Goal: Task Accomplishment & Management: Use online tool/utility

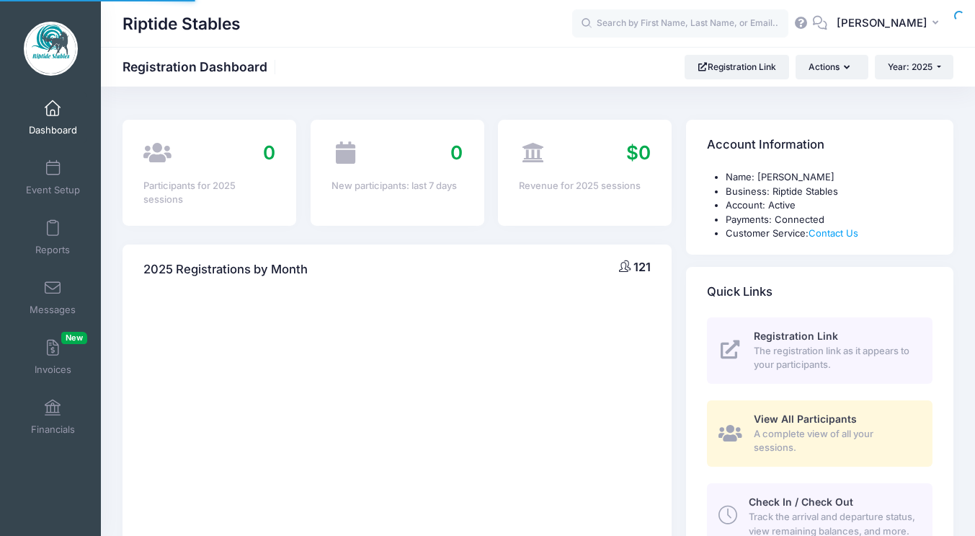
select select
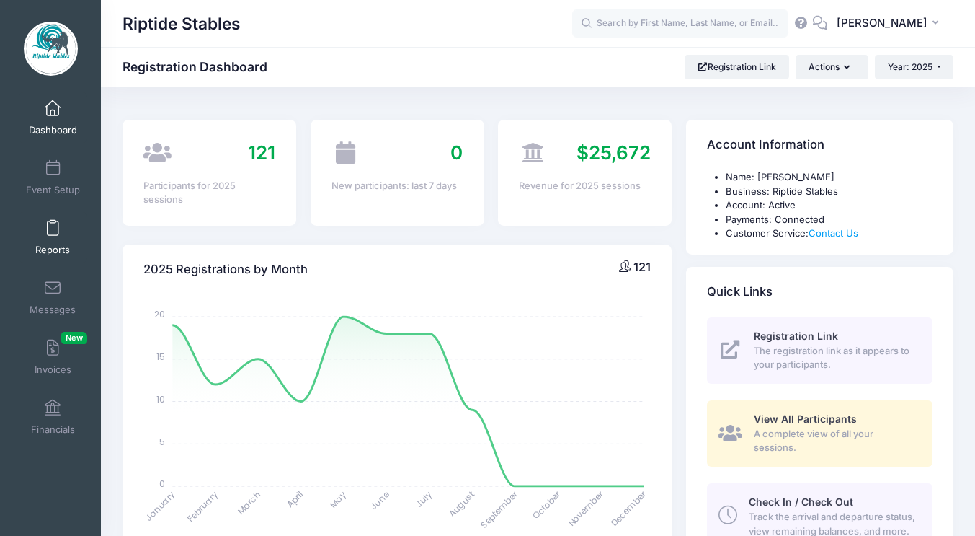
click at [63, 242] on link "Reports" at bounding box center [53, 237] width 68 height 50
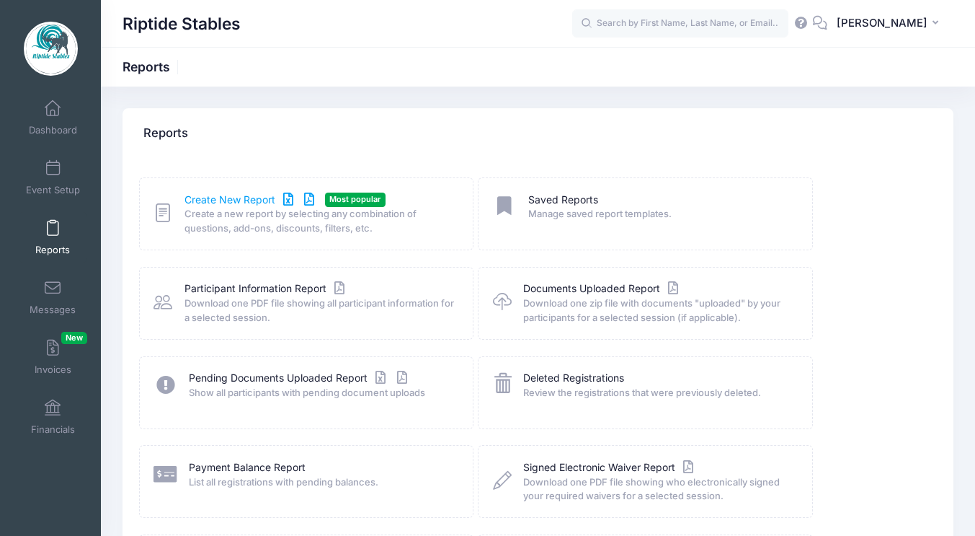
click at [240, 200] on link "Create New Report" at bounding box center [252, 199] width 134 height 15
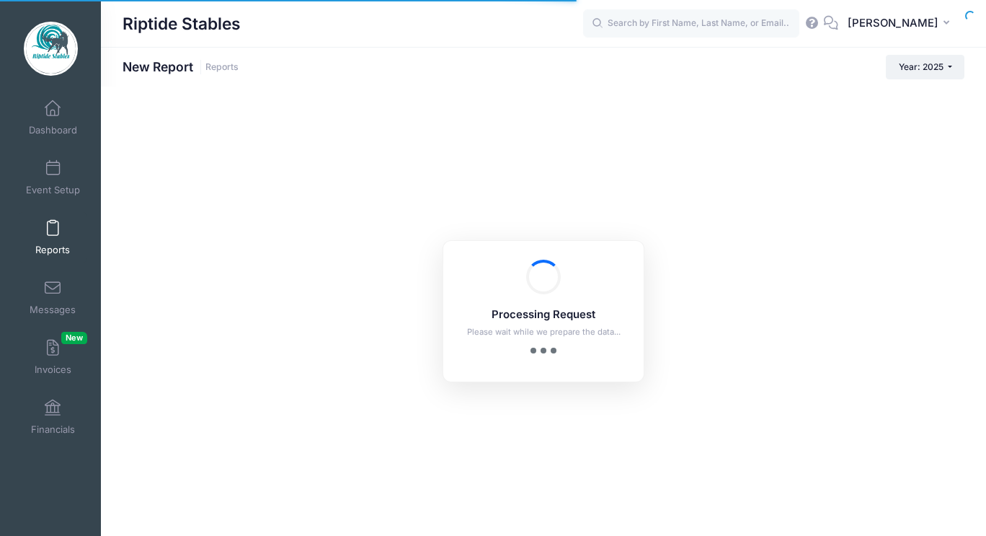
checkbox input "true"
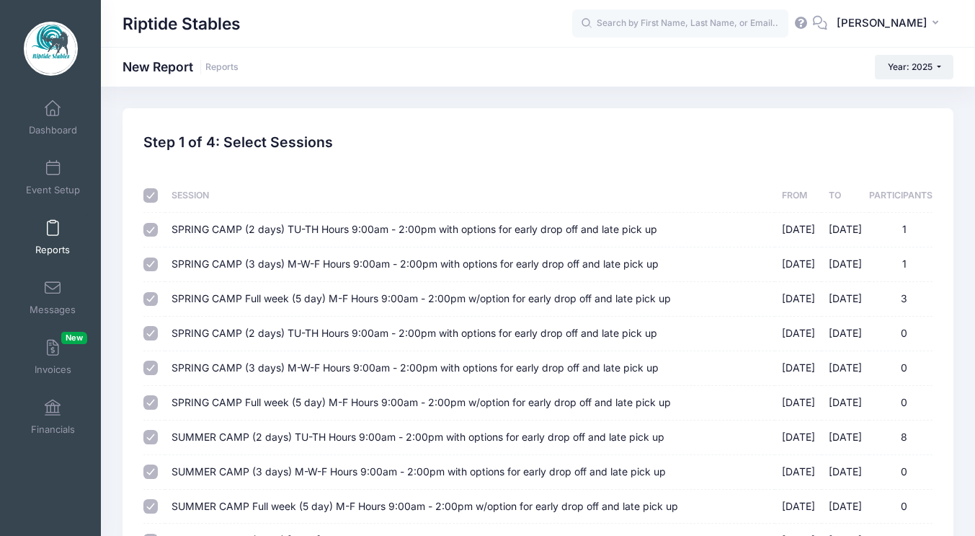
drag, startPoint x: 160, startPoint y: 202, endPoint x: 159, endPoint y: 195, distance: 7.4
click at [159, 195] on th at bounding box center [153, 196] width 21 height 34
click at [159, 195] on div at bounding box center [151, 195] width 17 height 14
click at [149, 196] on input "checkbox" at bounding box center [150, 195] width 14 height 14
checkbox input "false"
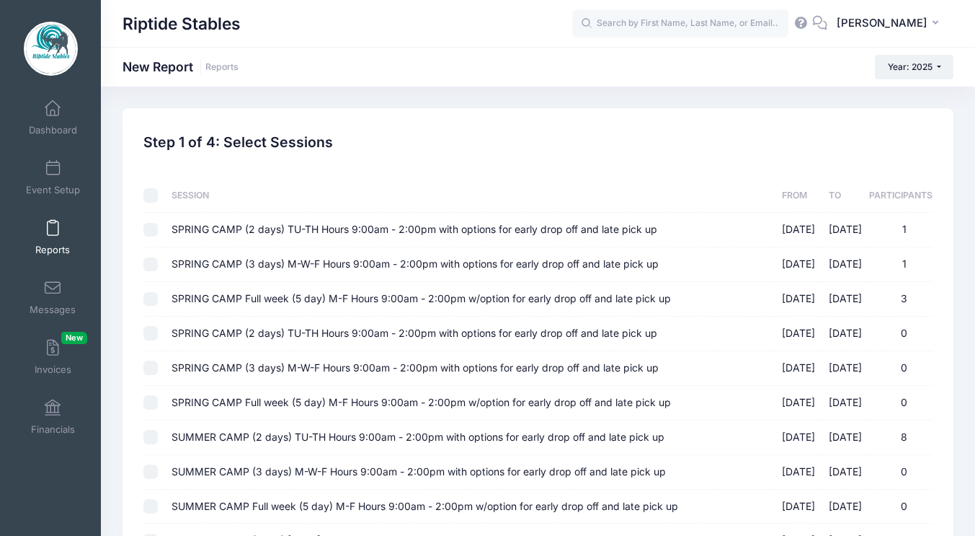
checkbox input "false"
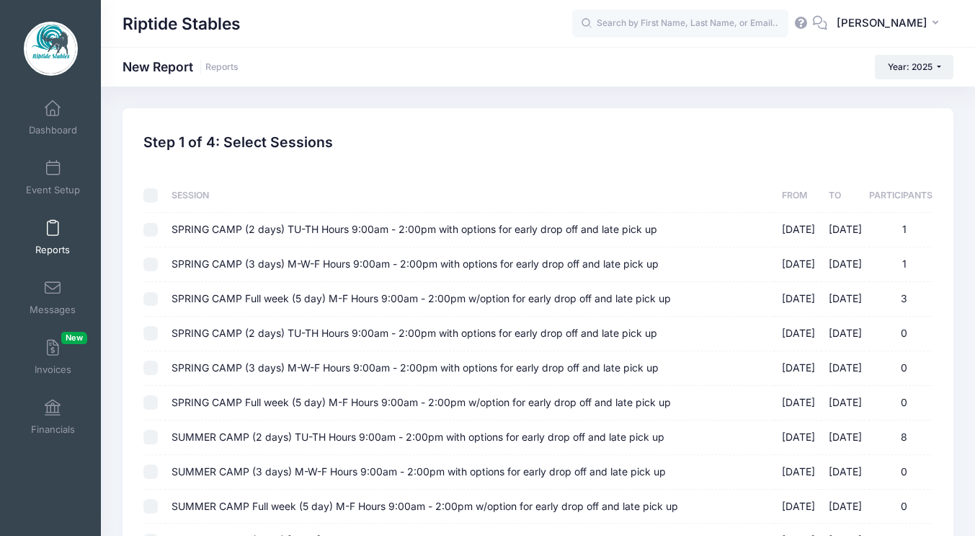
checkbox input "false"
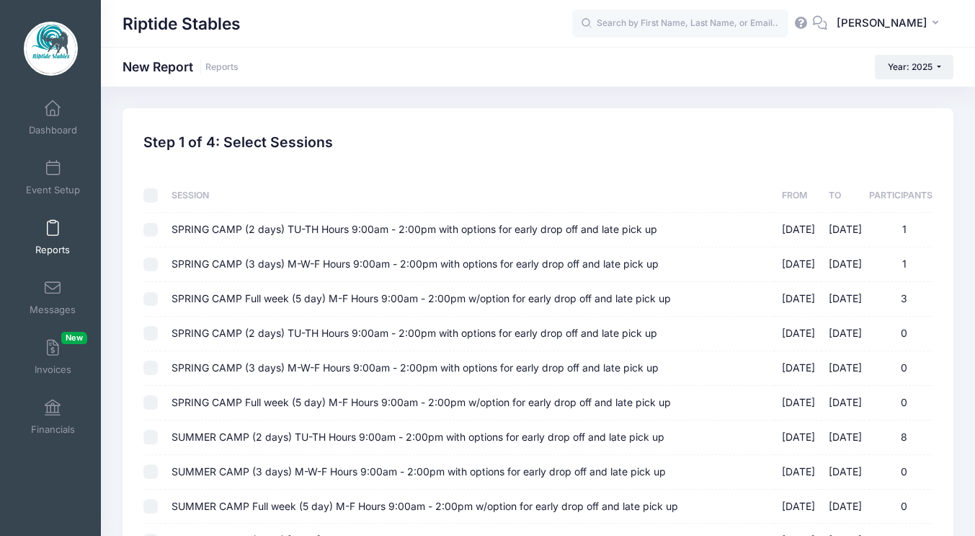
checkbox input "false"
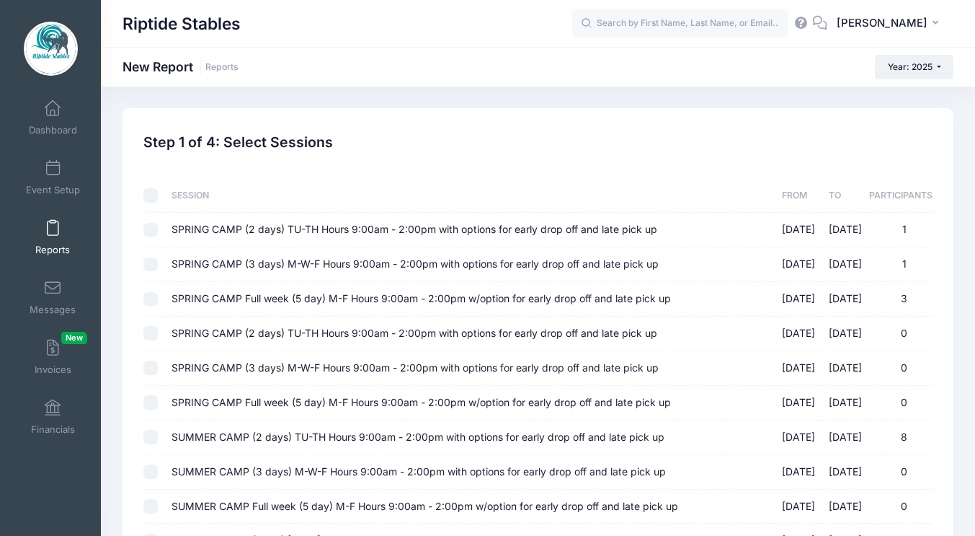
checkbox input "false"
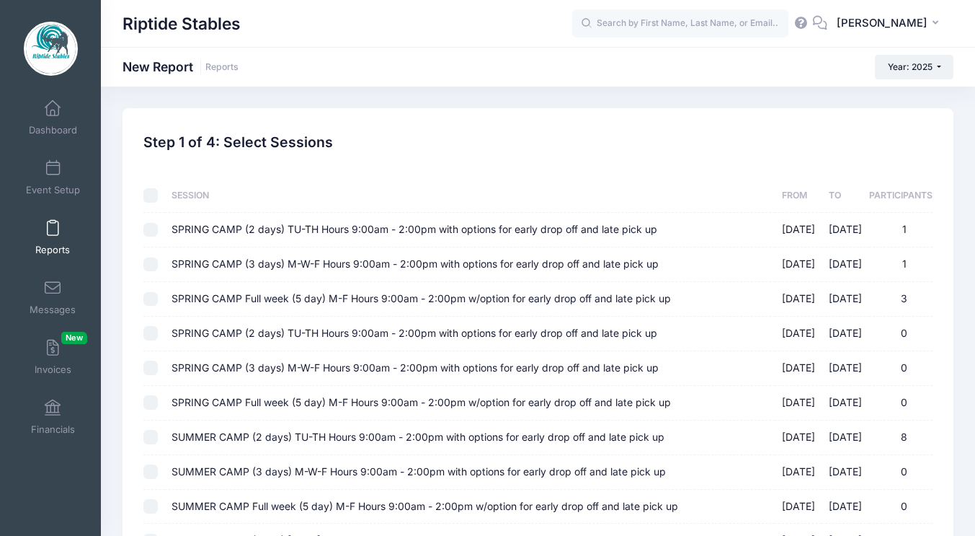
checkbox input "false"
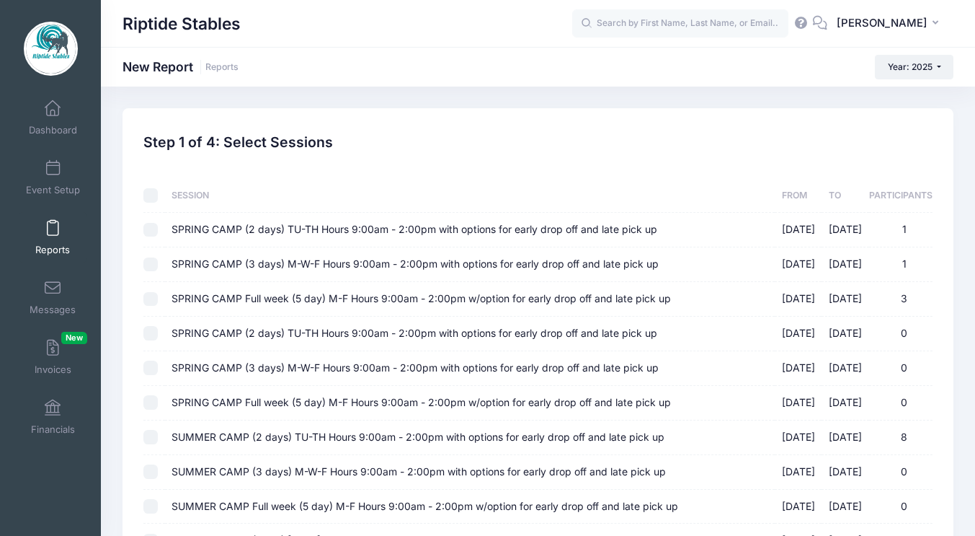
checkbox input "false"
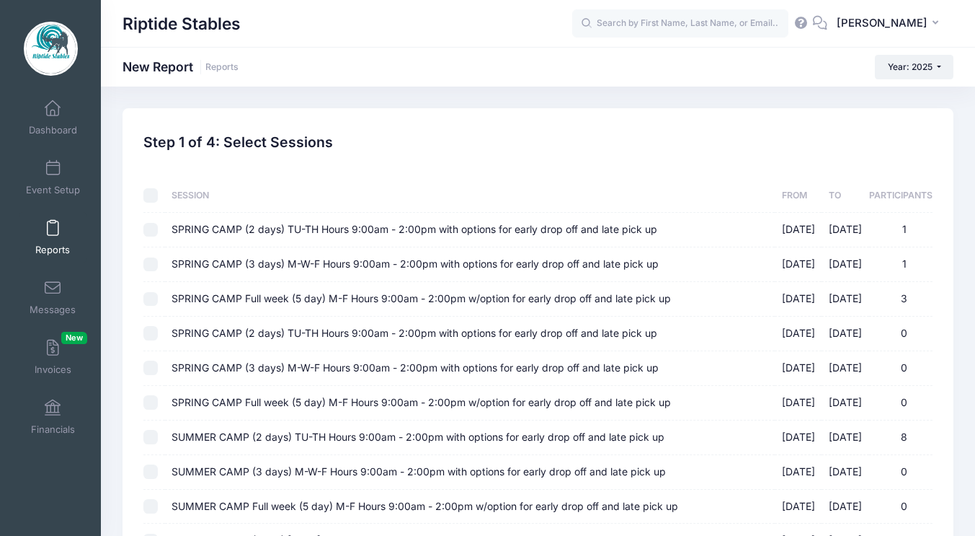
checkbox input "false"
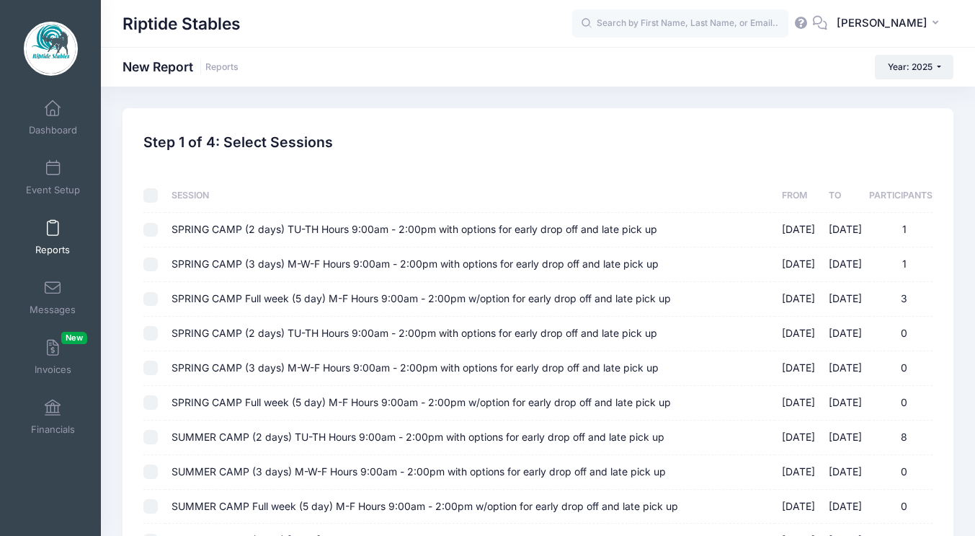
checkbox input "false"
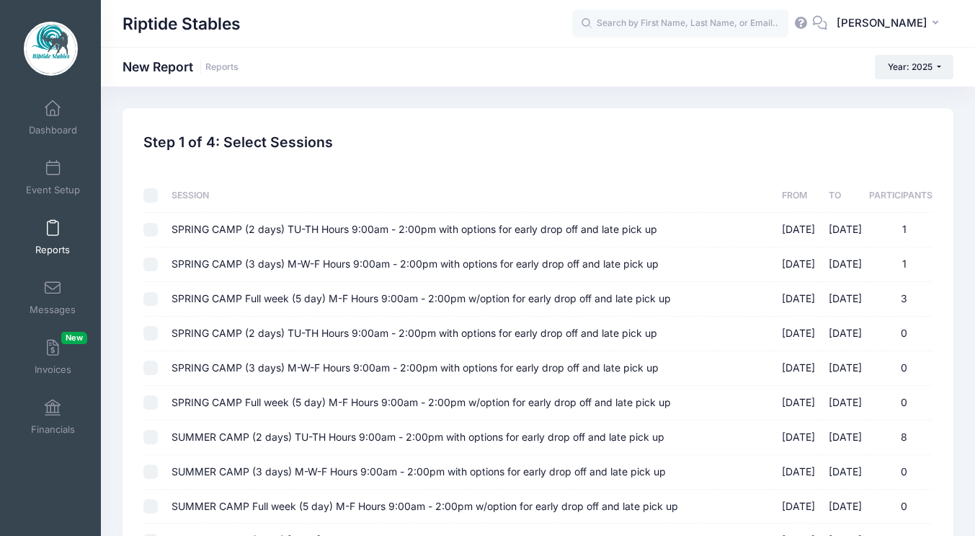
checkbox input "false"
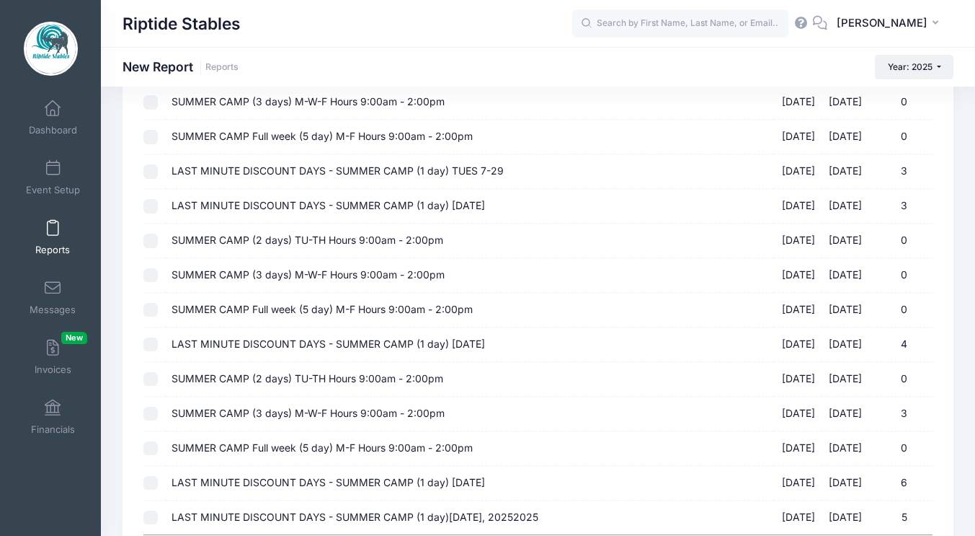
scroll to position [1164, 0]
click at [151, 172] on input "LAST MINUTE DISCOUNT DAYS - SUMMER CAMP (1 day) TUES 7-29 07/29/2025 - 07/29/20…" at bounding box center [150, 171] width 14 height 14
checkbox input "true"
click at [151, 204] on input "LAST MINUTE DISCOUNT DAYS - SUMMER CAMP (1 day) THURSDAY, JULY 31ST 07/31/2025 …" at bounding box center [150, 206] width 14 height 14
checkbox input "true"
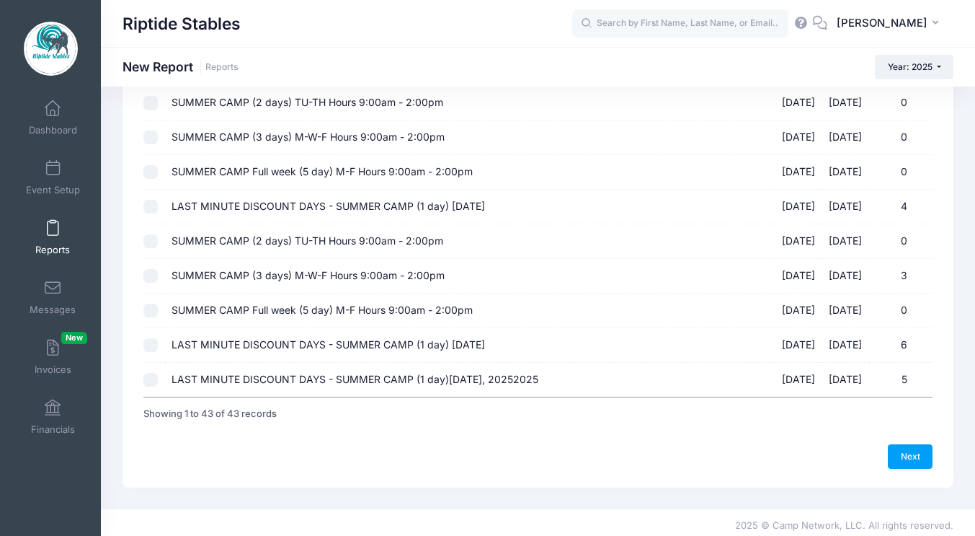
scroll to position [1303, 0]
drag, startPoint x: 912, startPoint y: 451, endPoint x: 583, endPoint y: 293, distance: 364.7
click at [912, 451] on link "Next" at bounding box center [910, 455] width 45 height 25
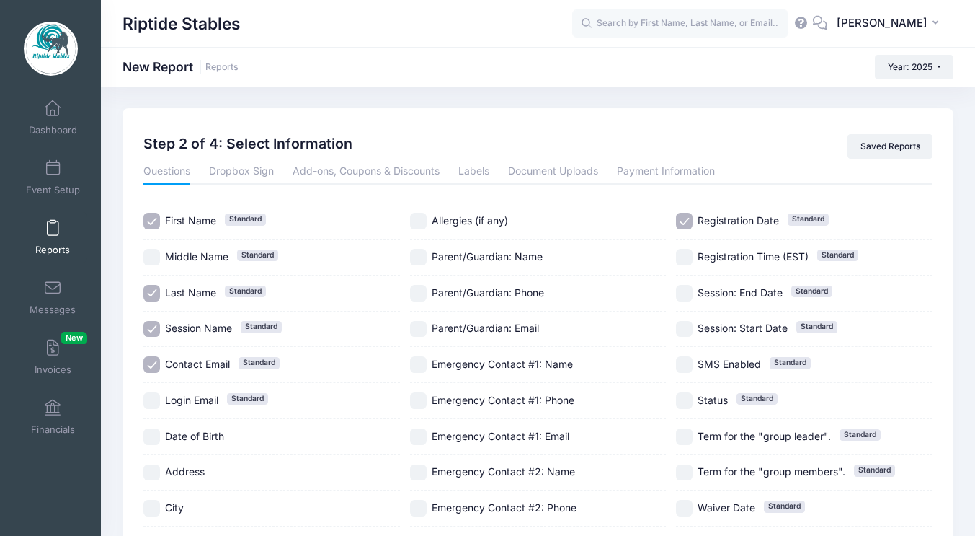
scroll to position [210, 0]
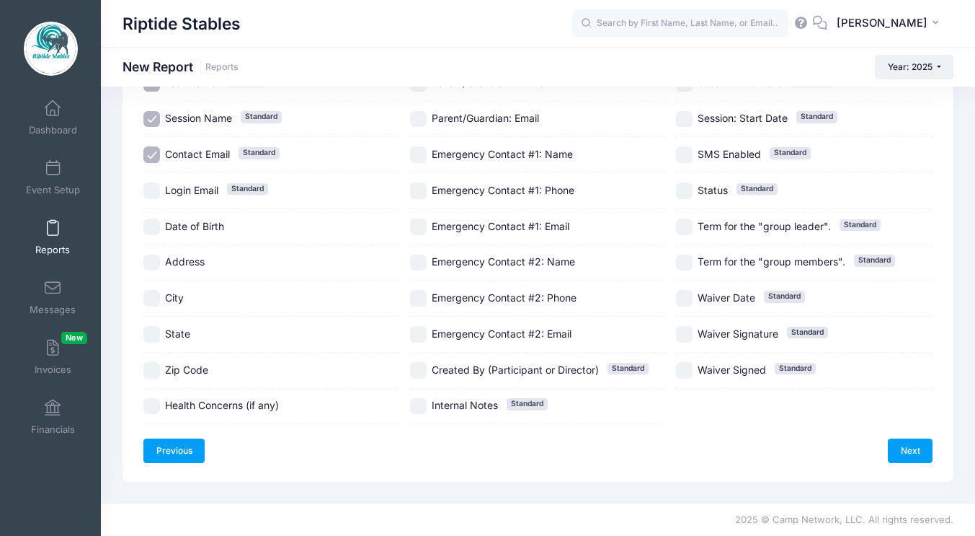
click at [168, 454] on link "Previous" at bounding box center [173, 450] width 61 height 25
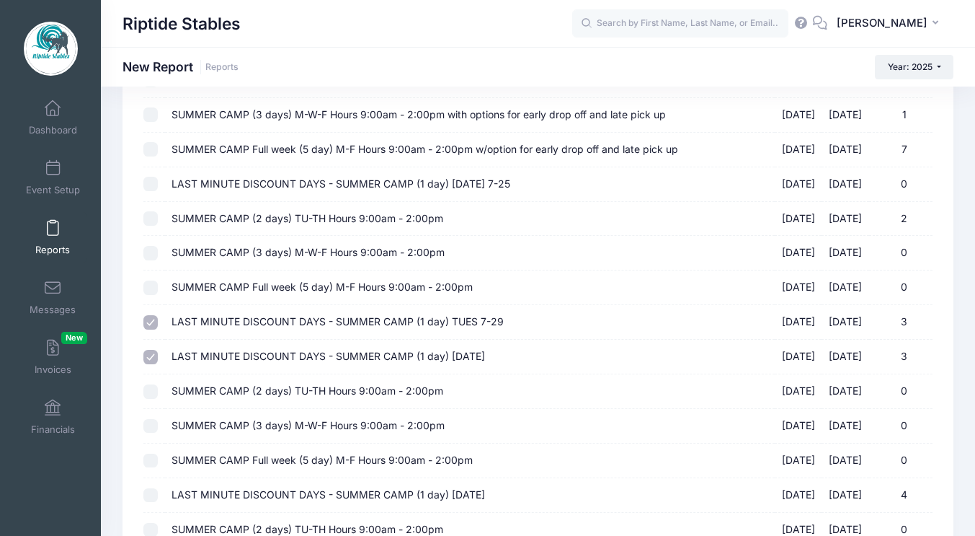
scroll to position [1016, 0]
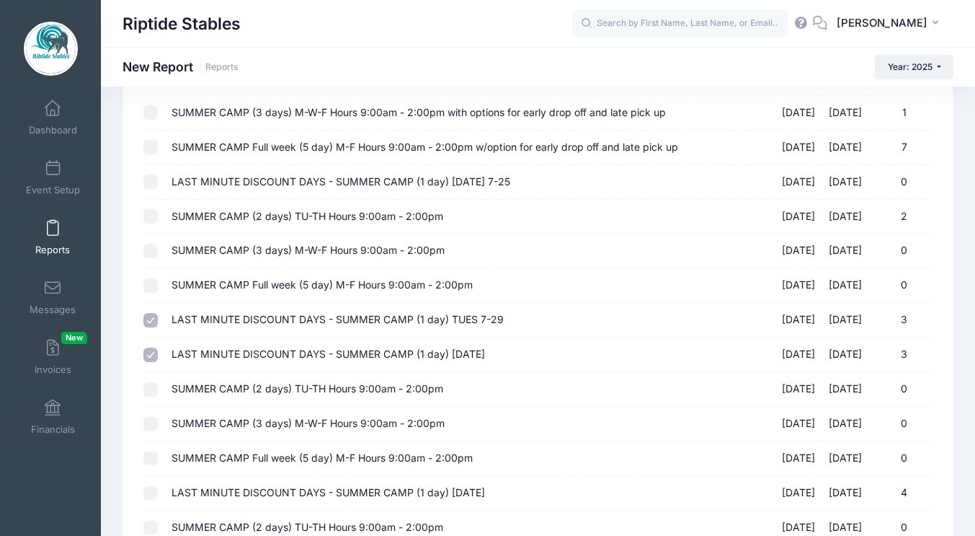
click at [145, 218] on input "SUMMER CAMP (2 days) TU-TH Hours 9:00am - 2:00pm 07/28/2025 - 08/01/2025 2" at bounding box center [150, 216] width 14 height 14
checkbox input "true"
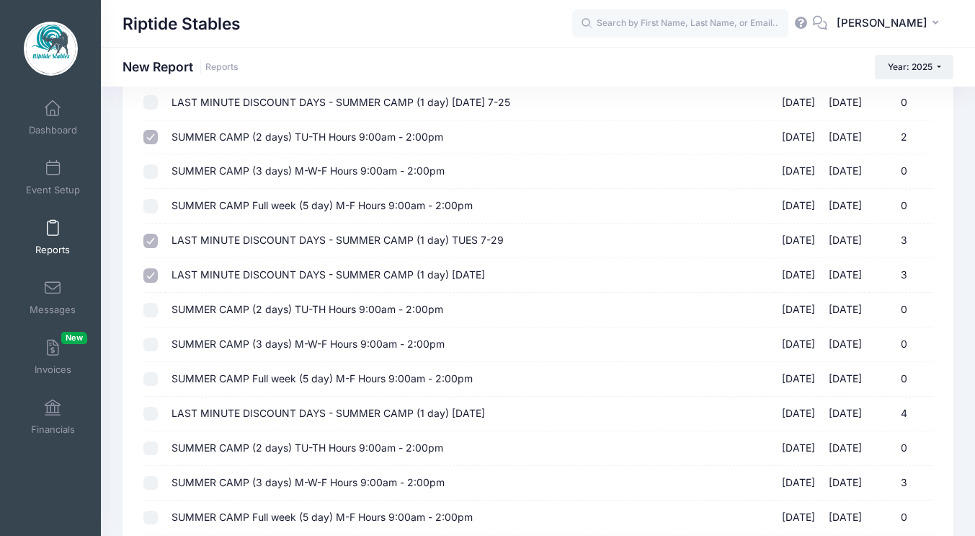
scroll to position [1308, 0]
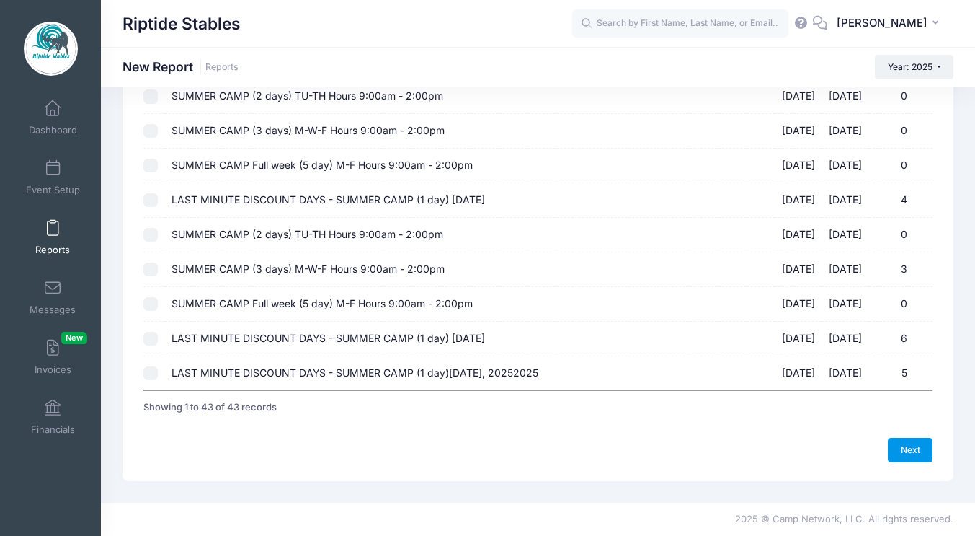
click at [911, 448] on link "Next" at bounding box center [910, 450] width 45 height 25
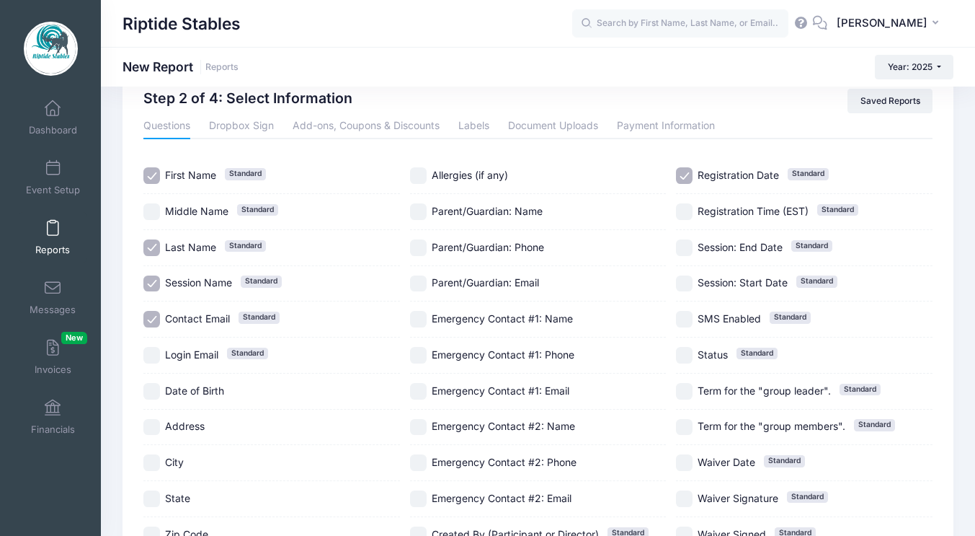
scroll to position [0, 0]
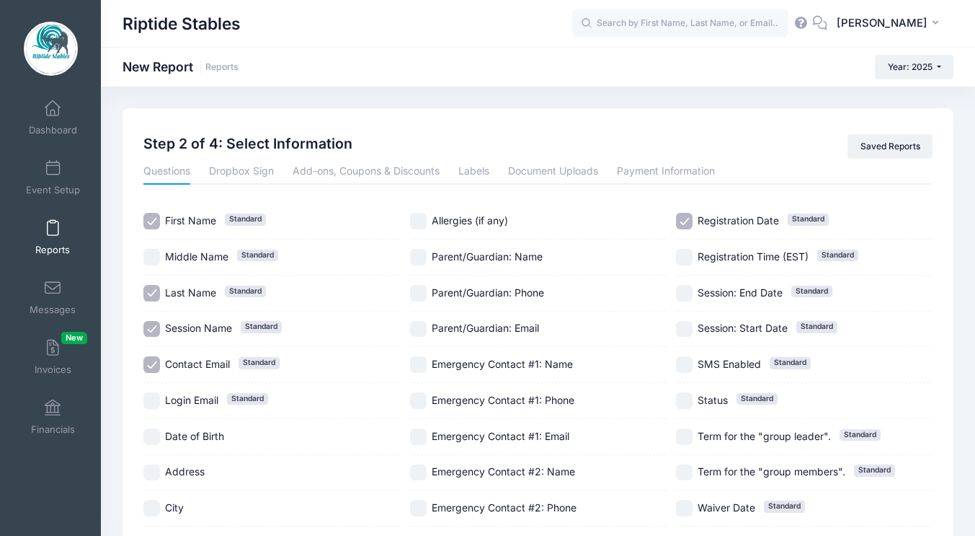
click at [149, 214] on input "First Name Standard" at bounding box center [151, 221] width 17 height 17
checkbox input "false"
click at [143, 288] on div "Questions Dropbox Sign Add-ons, Coupons & Discounts Labels Document Uploads Pay…" at bounding box center [538, 396] width 803 height 475
click at [152, 296] on input "Last Name Standard" at bounding box center [151, 293] width 17 height 17
checkbox input "false"
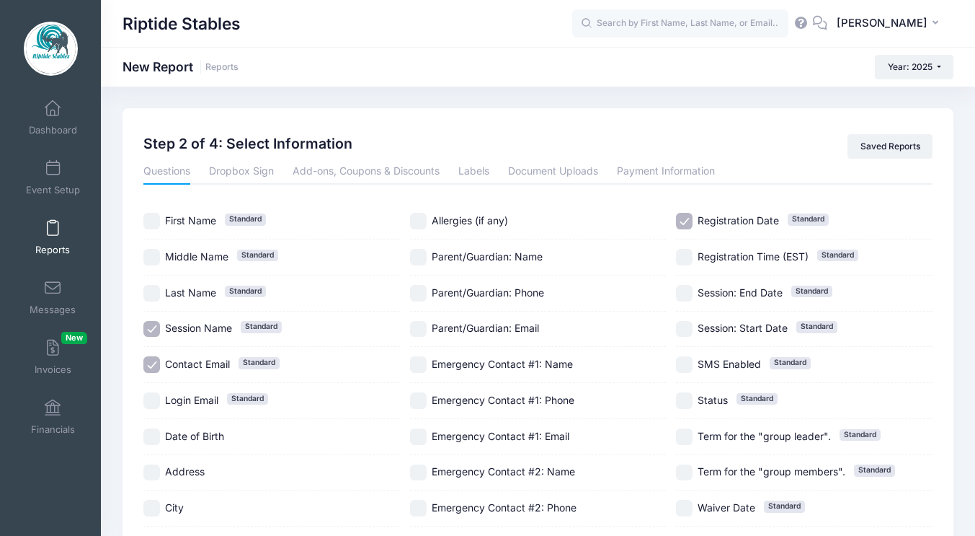
click at [153, 329] on input "Session Name Standard" at bounding box center [151, 329] width 17 height 17
checkbox input "false"
click at [686, 223] on input "Registration Date Standard" at bounding box center [684, 221] width 17 height 17
checkbox input "false"
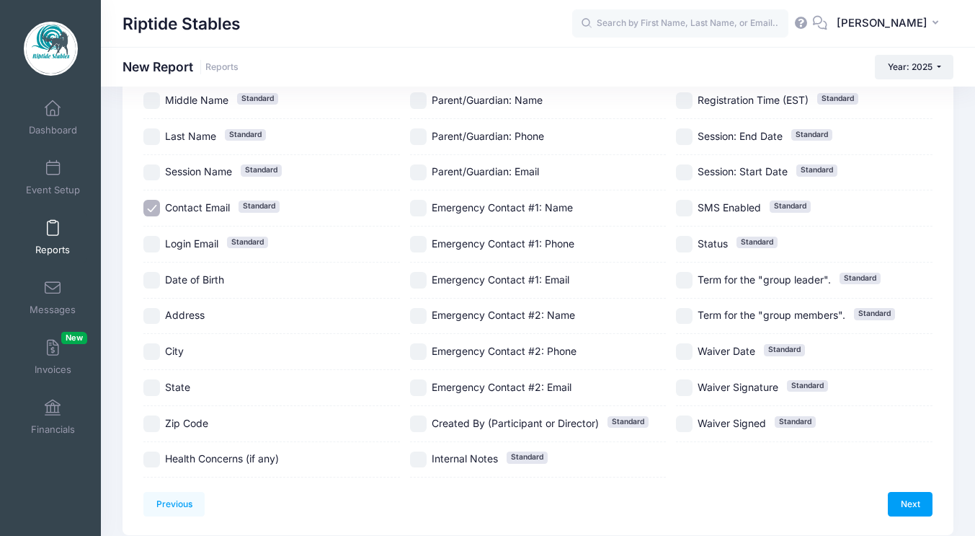
scroll to position [210, 0]
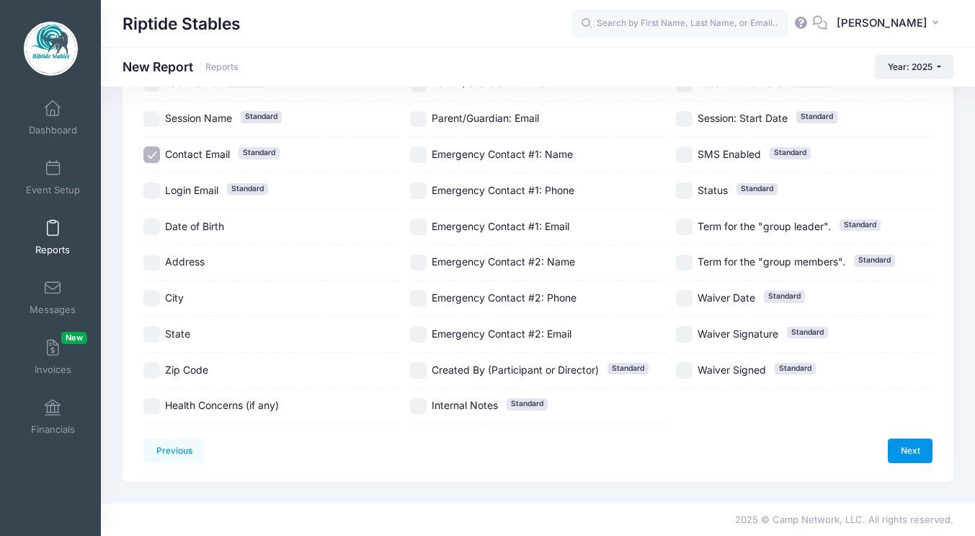
click at [905, 452] on link "Next" at bounding box center [910, 450] width 45 height 25
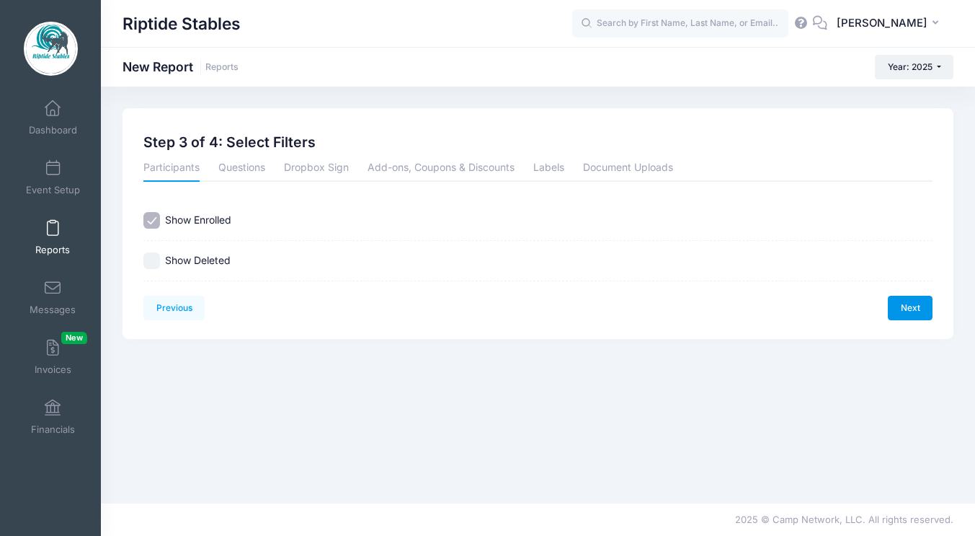
scroll to position [0, 0]
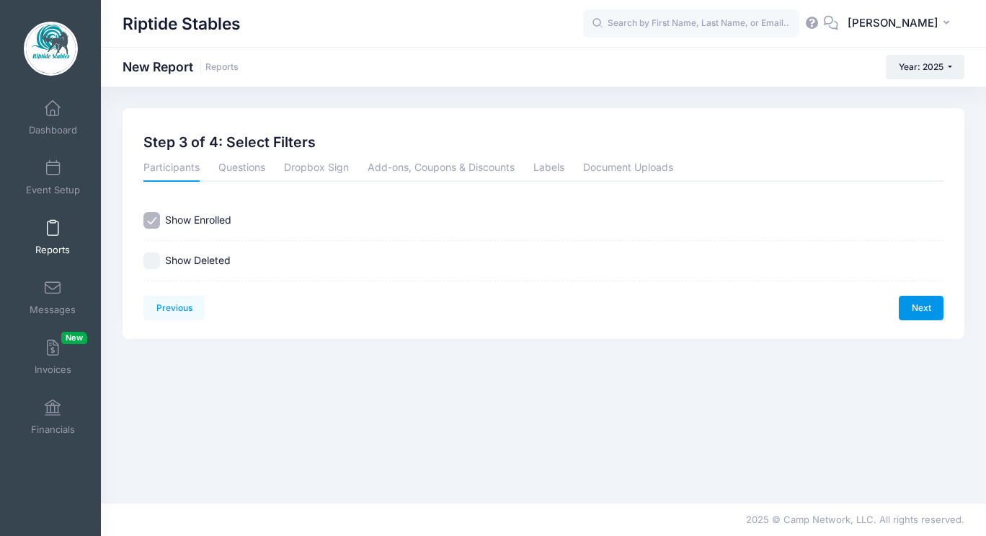
click at [919, 309] on link "Next" at bounding box center [921, 308] width 45 height 25
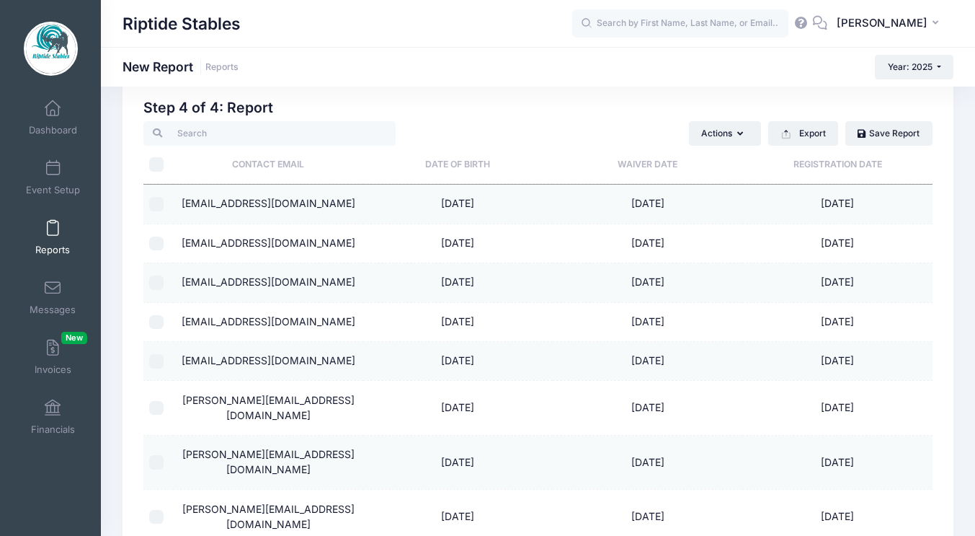
scroll to position [34, 0]
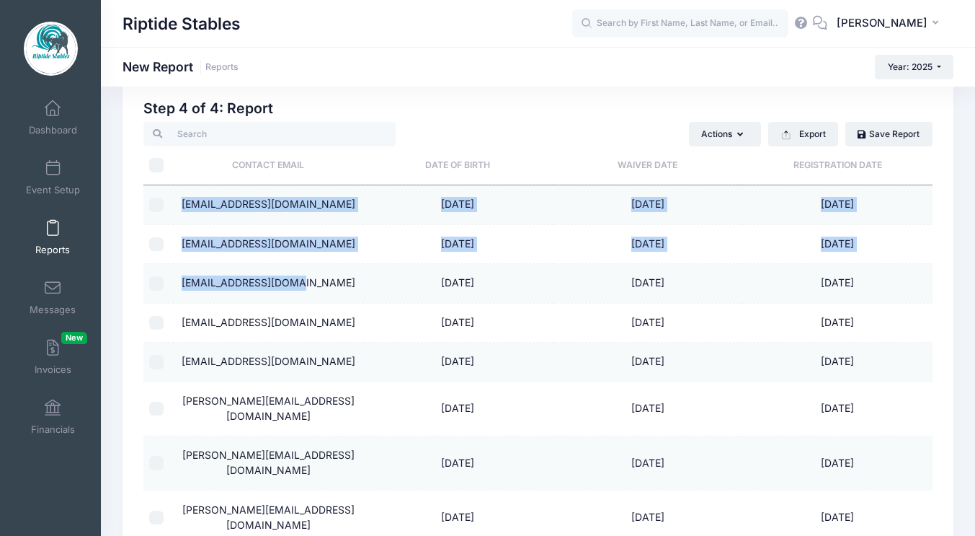
drag, startPoint x: 208, startPoint y: 200, endPoint x: 313, endPoint y: 281, distance: 132.5
click at [313, 281] on tbody "k.sturg2017@gmail.com 09/10/2018 07/17/2025 07/17/2025 k.sturg2017@gmail.com 03…" at bounding box center [537, 364] width 789 height 358
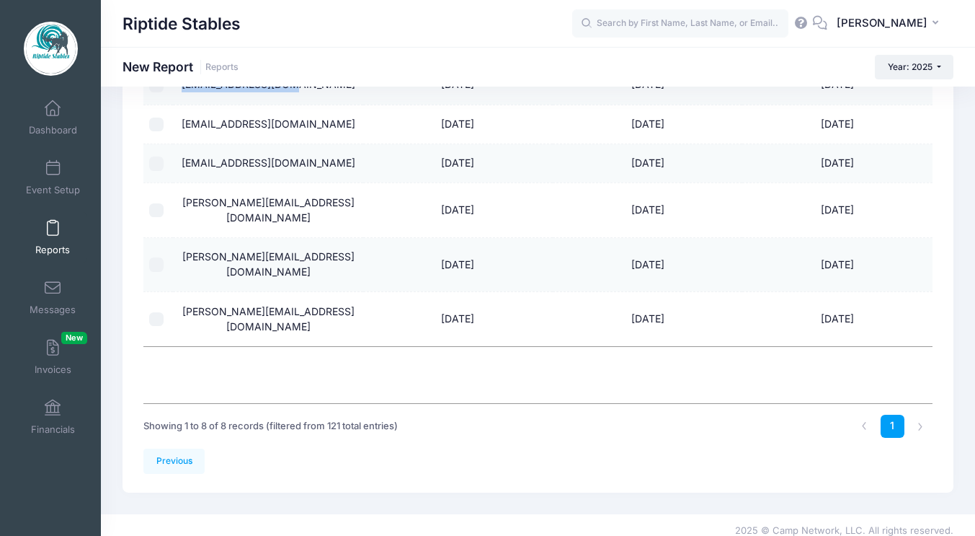
scroll to position [233, 0]
click at [157, 469] on link "Previous" at bounding box center [173, 460] width 61 height 25
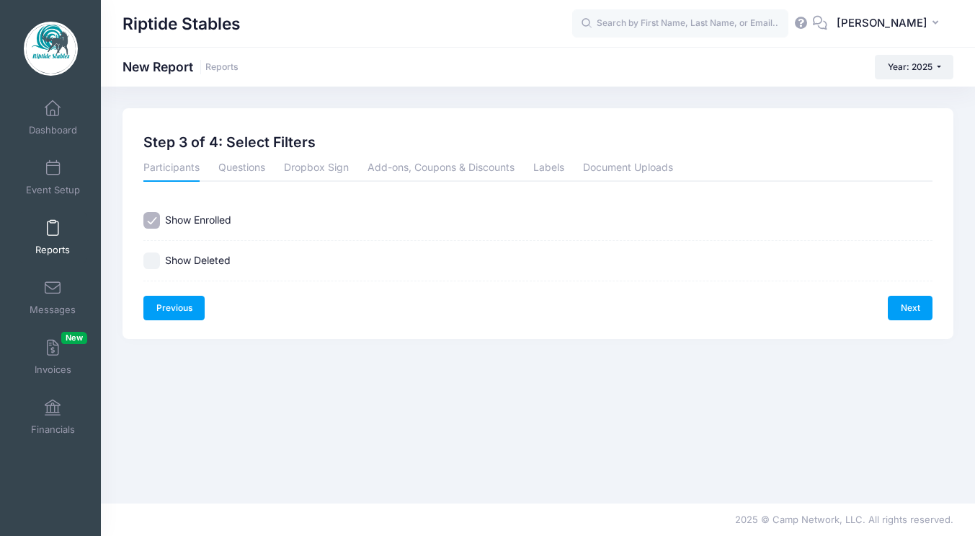
scroll to position [0, 0]
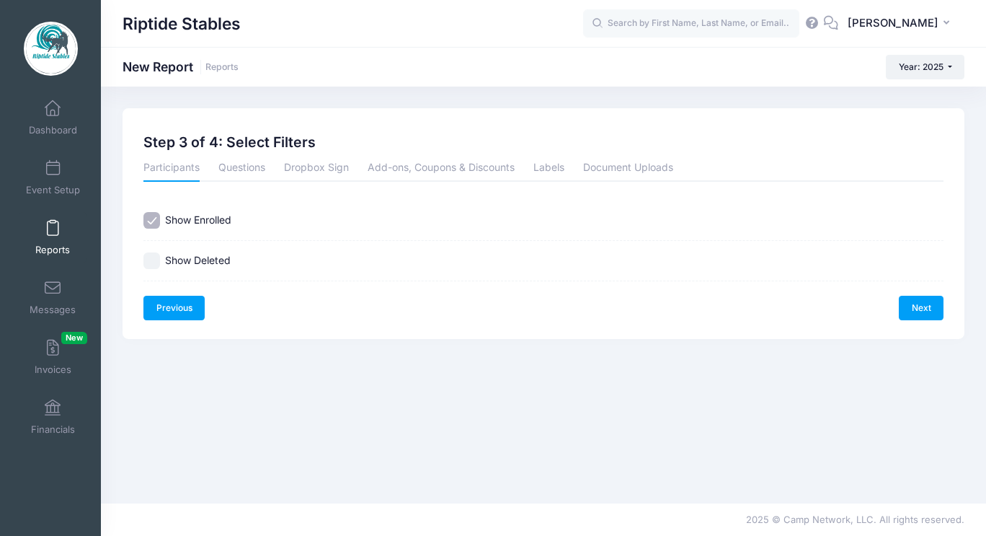
click at [182, 301] on link "Previous" at bounding box center [173, 308] width 61 height 25
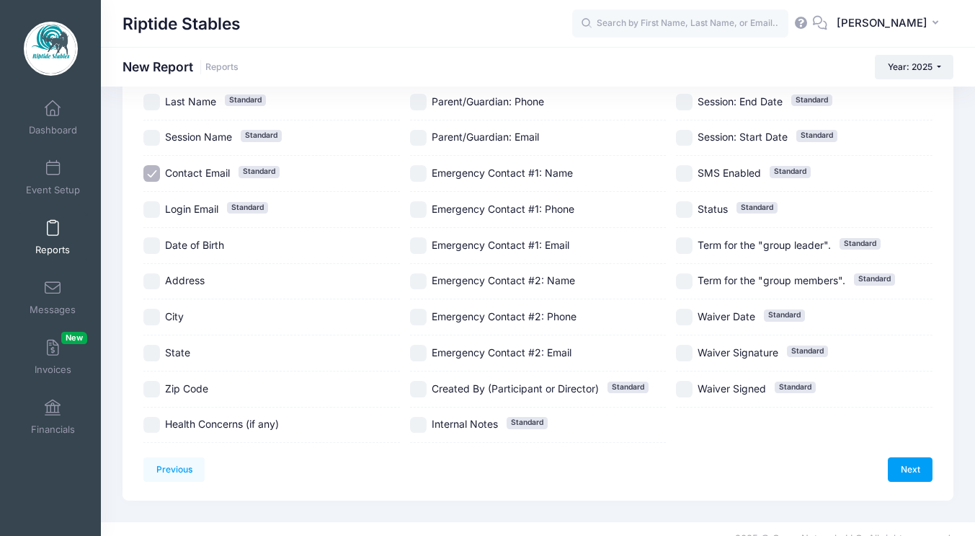
scroll to position [192, 0]
click at [909, 466] on link "Next" at bounding box center [910, 468] width 45 height 25
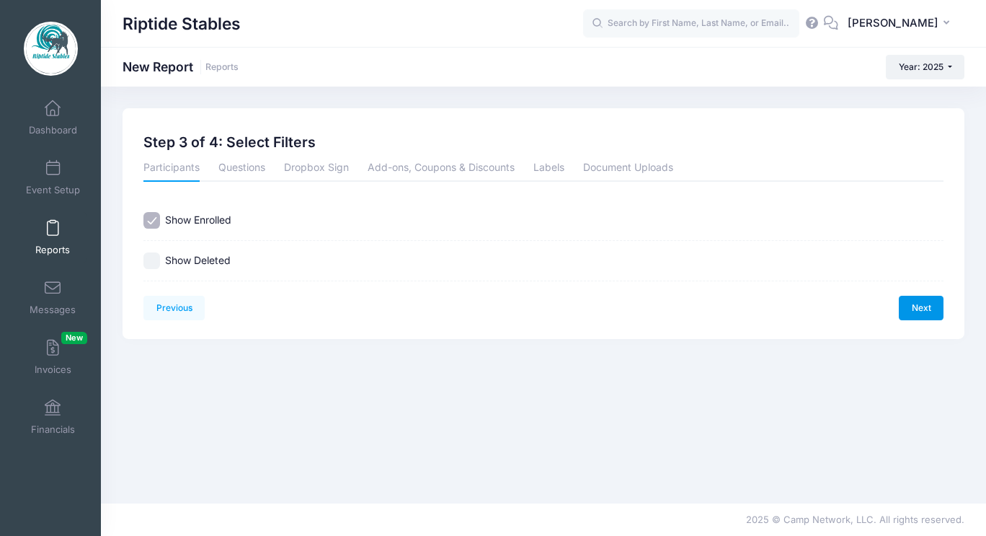
click at [916, 311] on link "Next" at bounding box center [921, 308] width 45 height 25
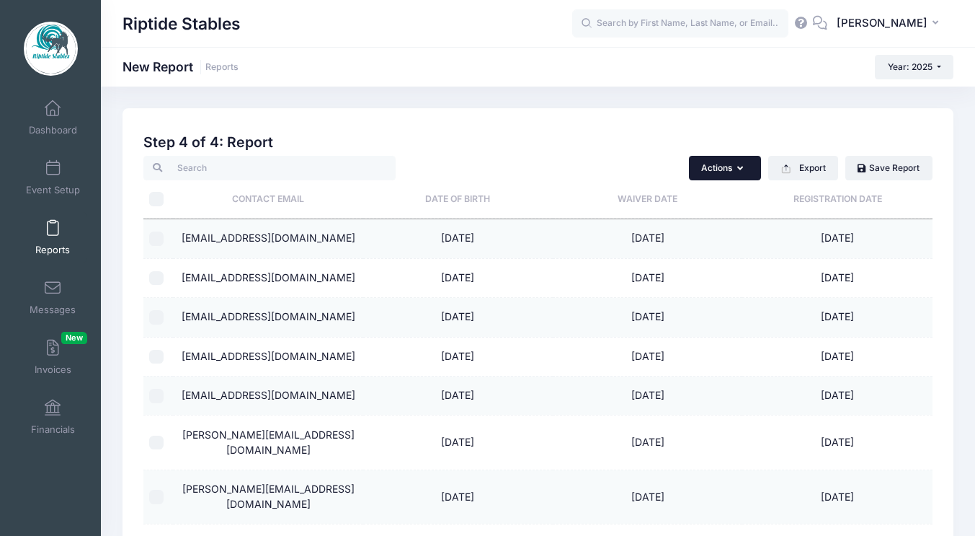
click at [737, 177] on button "Actions" at bounding box center [725, 168] width 72 height 25
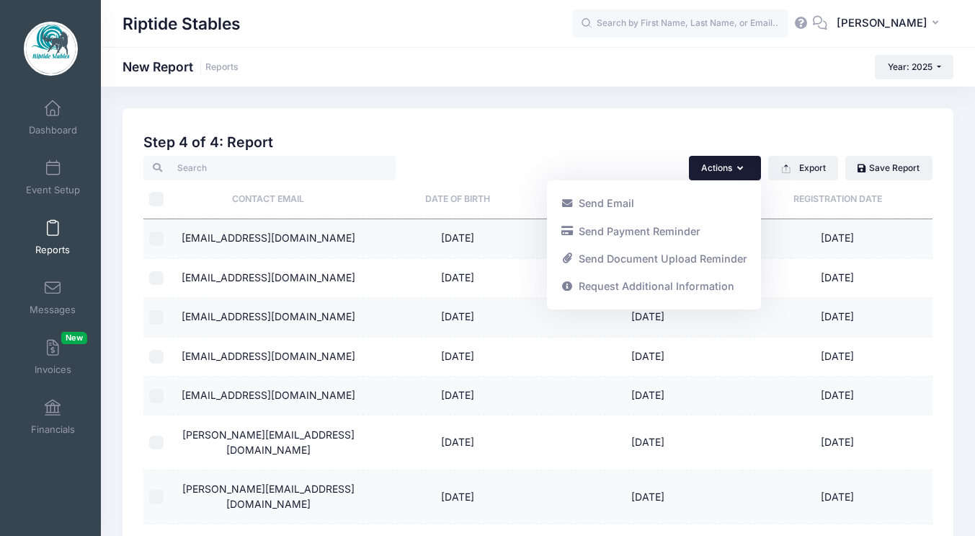
click at [598, 151] on div "Step 4 of 4: Report Actions Send Email Send Payment Reminder Send Document Uplo…" at bounding box center [537, 407] width 789 height 546
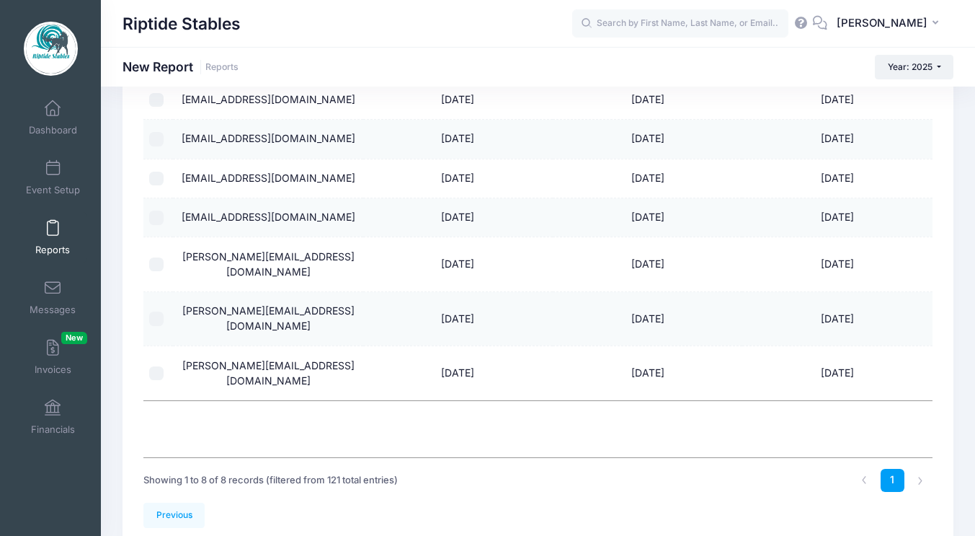
scroll to position [177, 0]
click at [185, 511] on link "Previous" at bounding box center [173, 515] width 61 height 25
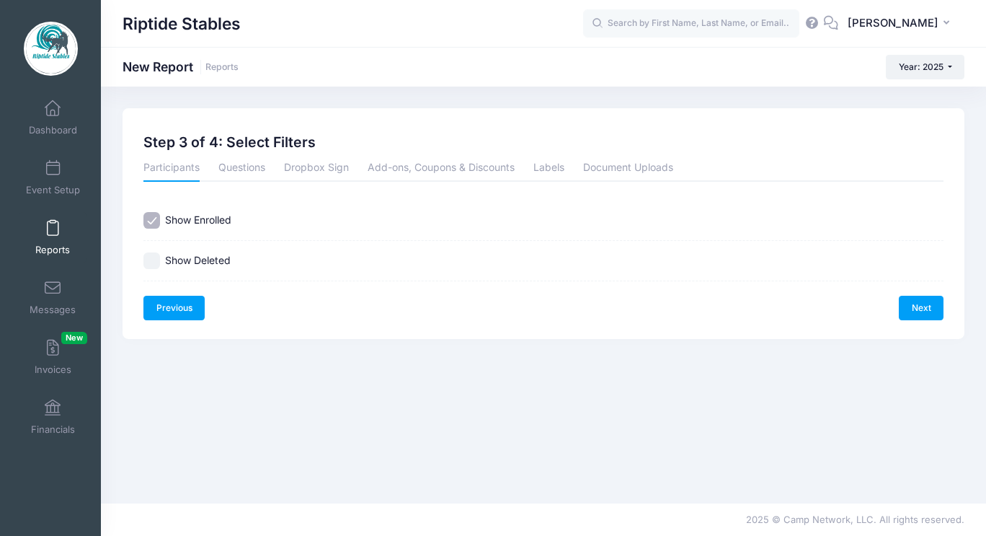
click at [174, 301] on link "Previous" at bounding box center [173, 308] width 61 height 25
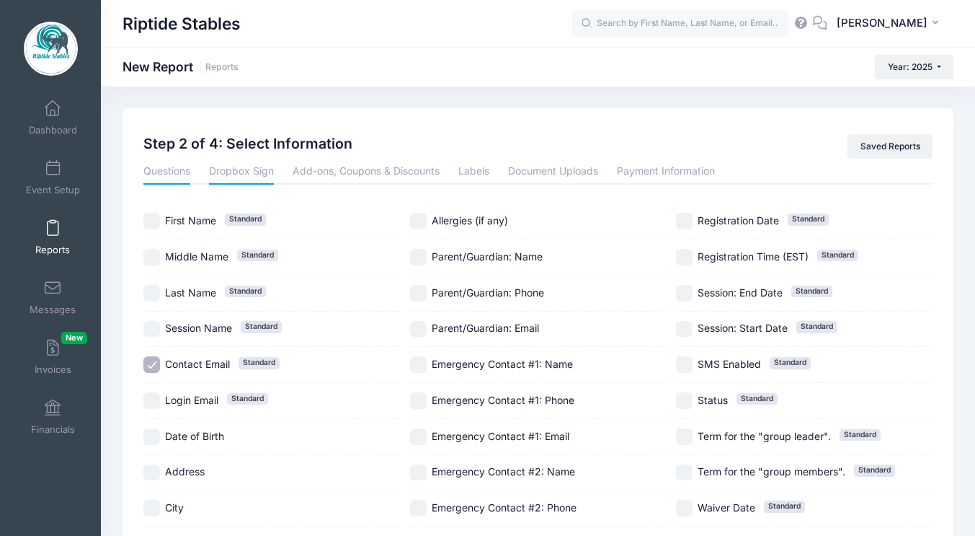
click at [228, 165] on link "Dropbox Sign" at bounding box center [241, 172] width 65 height 26
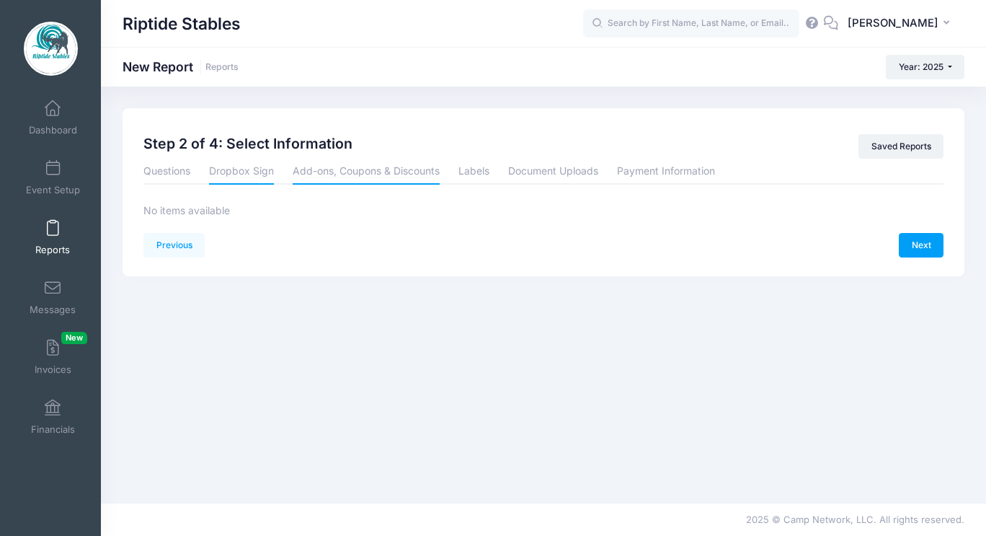
click at [395, 174] on link "Add-ons, Coupons & Discounts" at bounding box center [366, 172] width 147 height 26
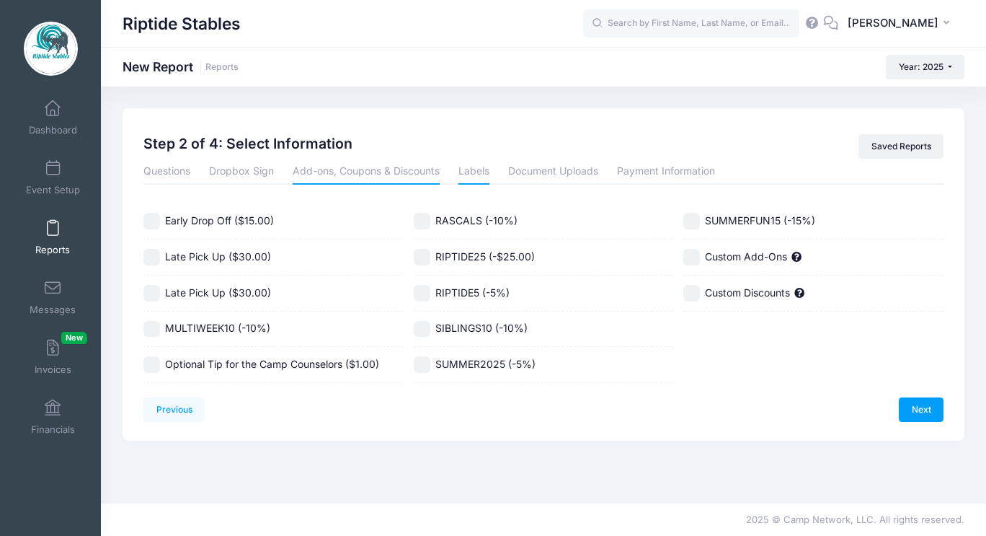
click at [475, 166] on link "Labels" at bounding box center [474, 172] width 31 height 26
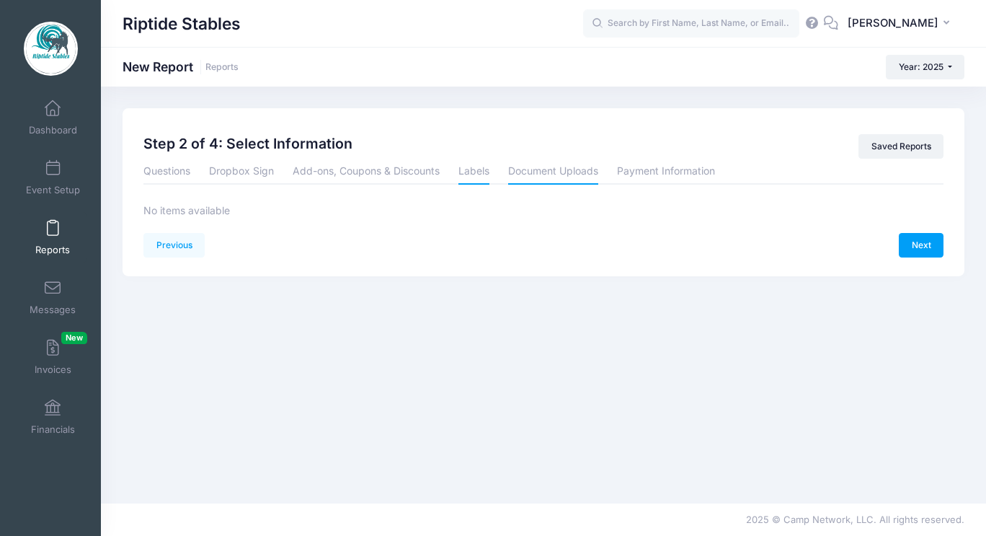
click at [539, 164] on link "Document Uploads" at bounding box center [553, 172] width 90 height 26
click at [652, 167] on link "Payment Information" at bounding box center [666, 172] width 98 height 26
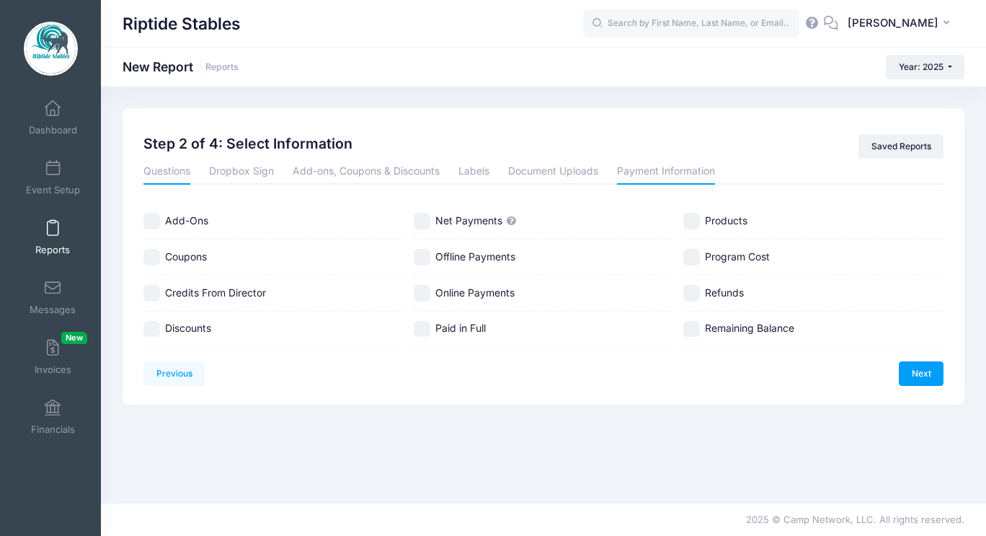
click at [169, 172] on link "Questions" at bounding box center [166, 172] width 47 height 26
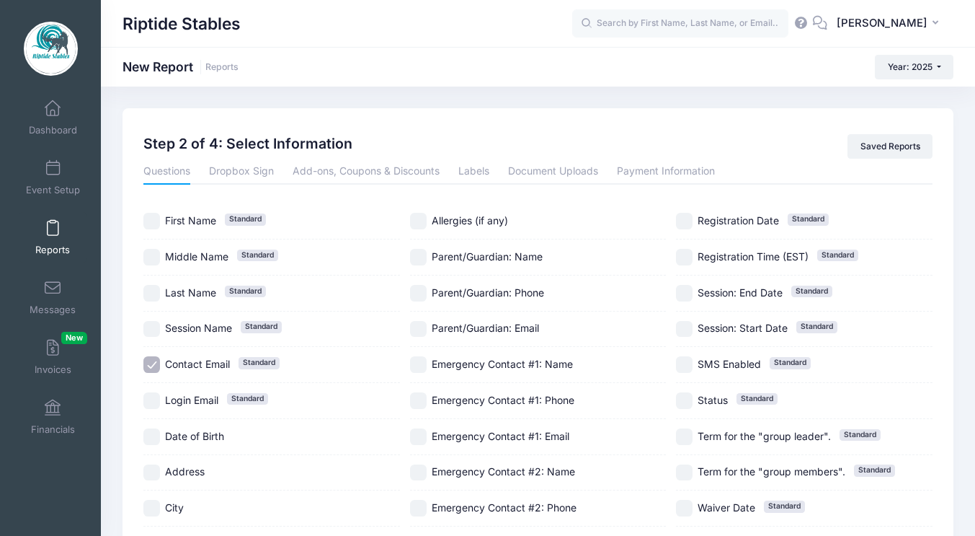
click at [151, 367] on input "Contact Email Standard" at bounding box center [151, 364] width 17 height 17
checkbox input "true"
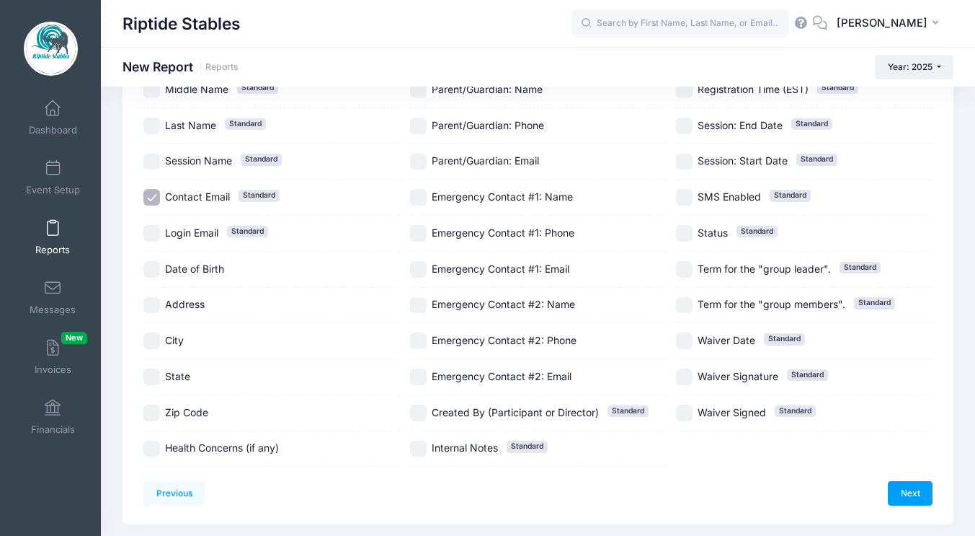
scroll to position [172, 0]
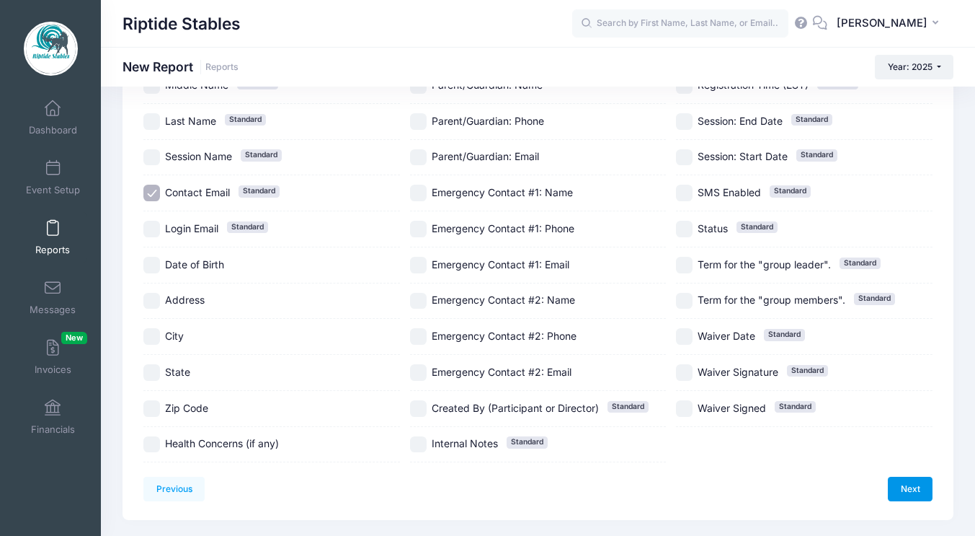
click at [920, 487] on link "Next" at bounding box center [910, 489] width 45 height 25
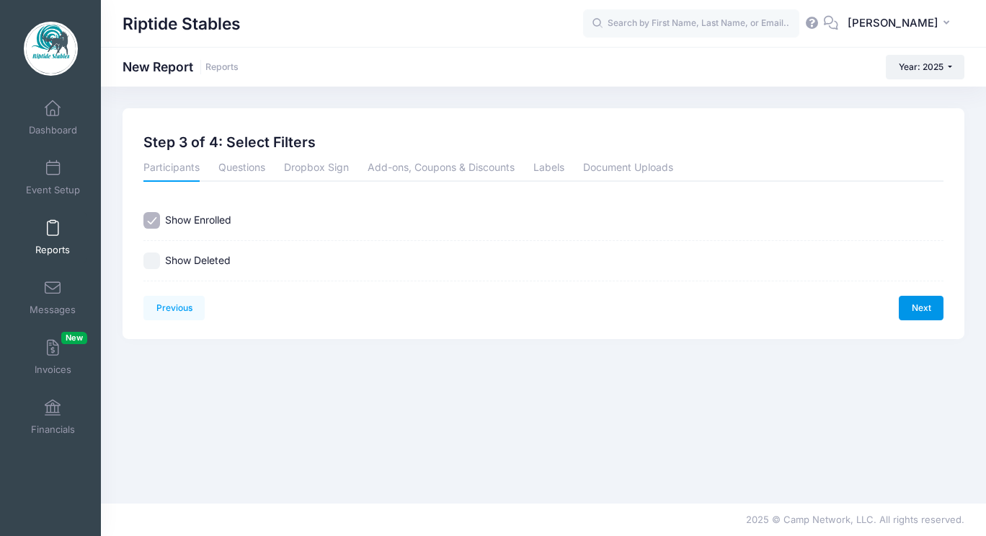
click at [926, 296] on link "Next" at bounding box center [921, 308] width 45 height 25
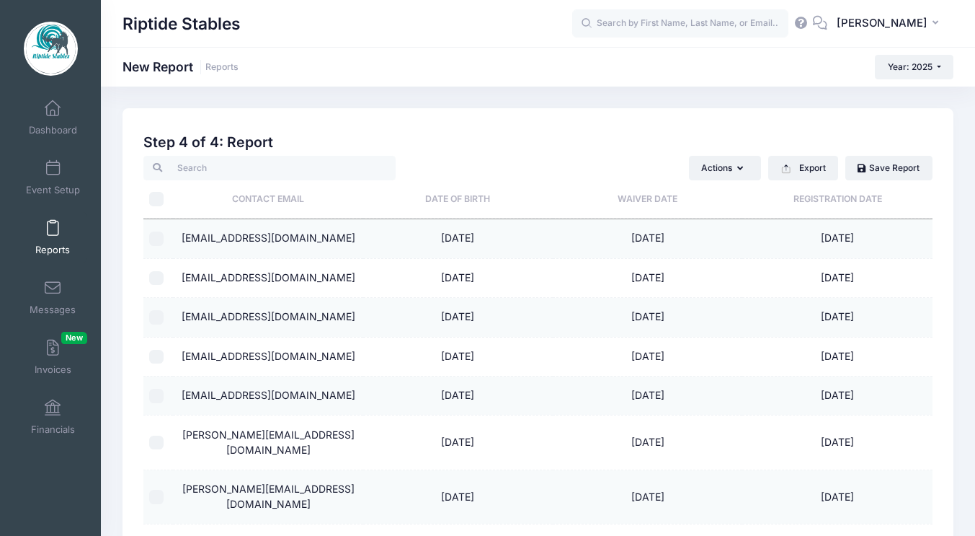
click at [53, 223] on span at bounding box center [53, 229] width 0 height 16
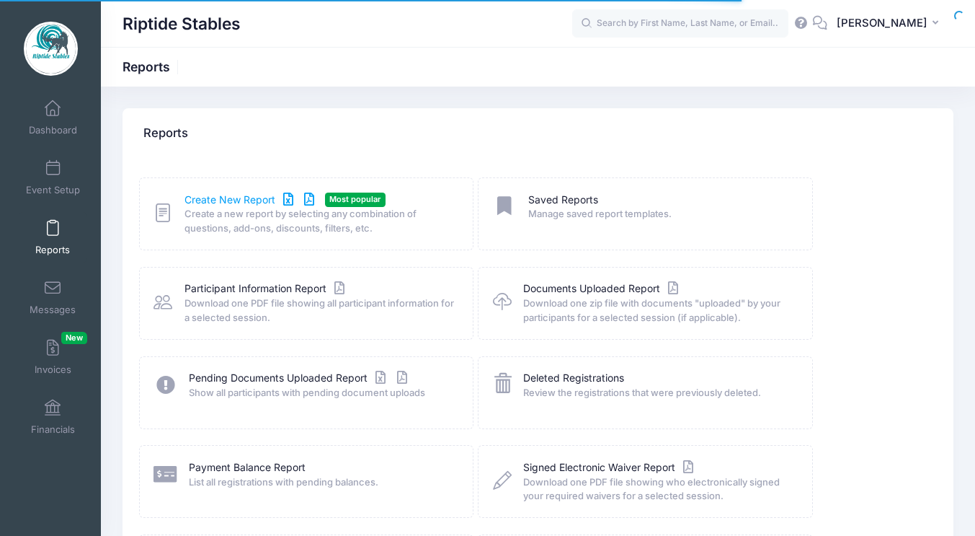
click at [218, 197] on link "Create New Report" at bounding box center [252, 199] width 134 height 15
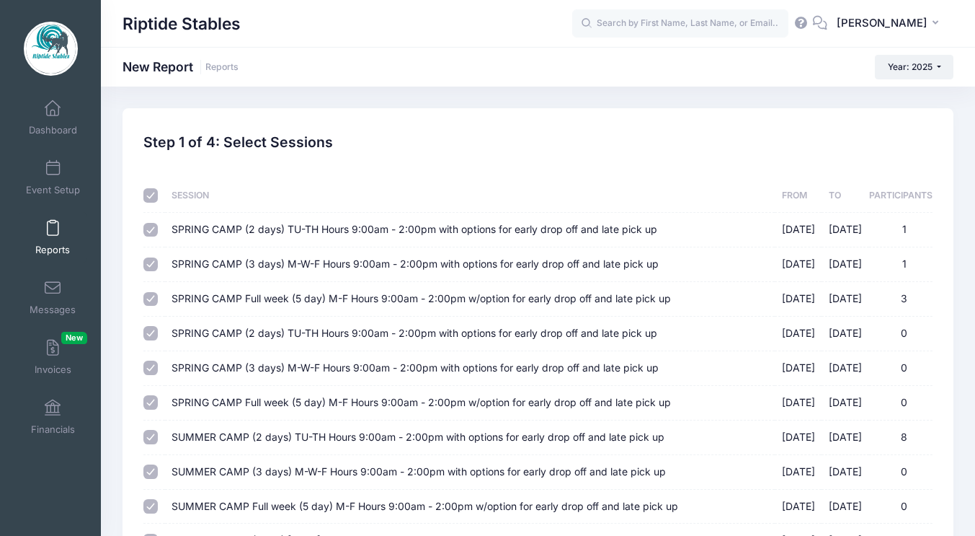
click at [152, 192] on input "checkbox" at bounding box center [150, 195] width 14 height 14
checkbox input "false"
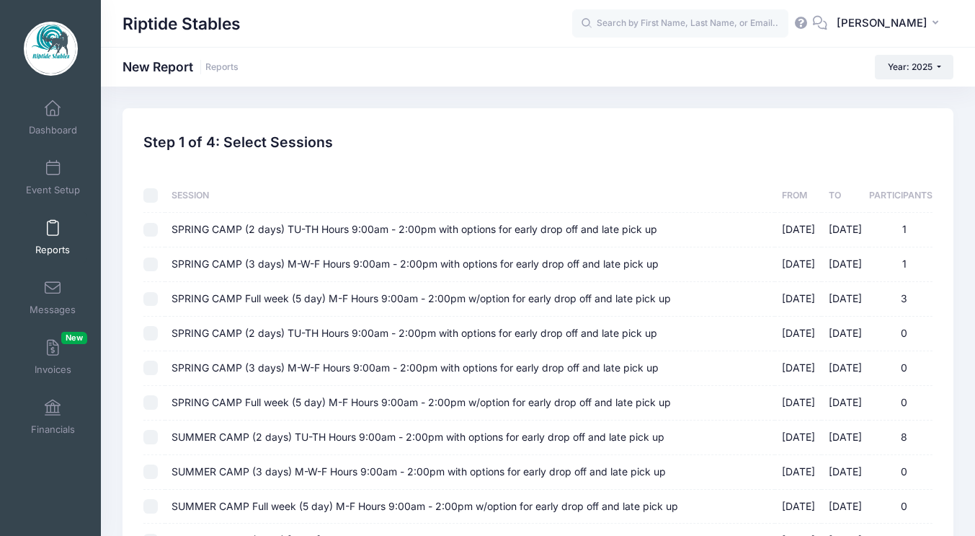
checkbox input "false"
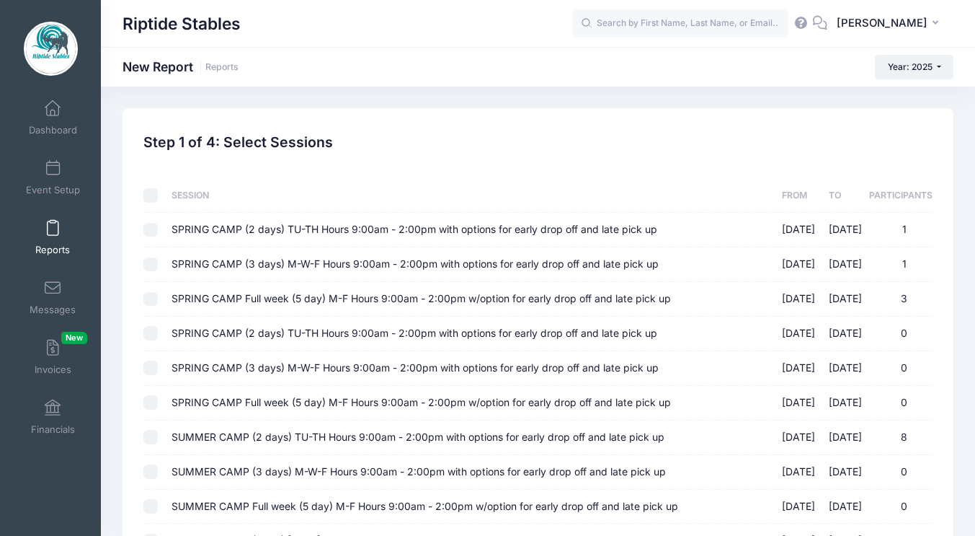
checkbox input "false"
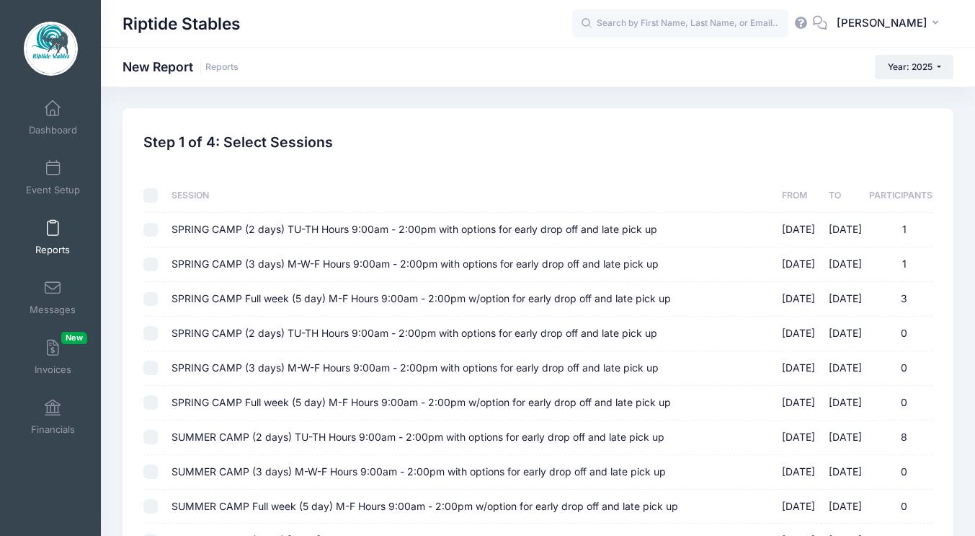
checkbox input "false"
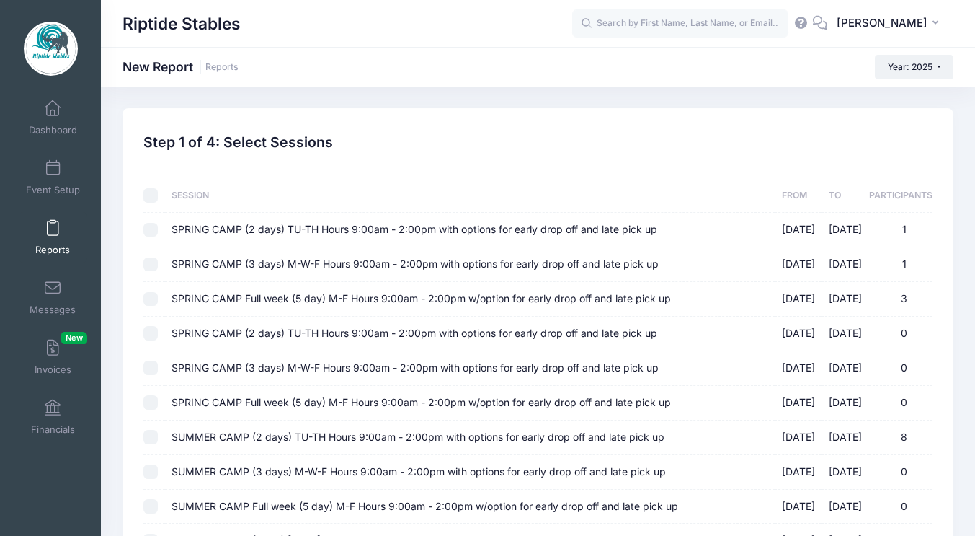
checkbox input "false"
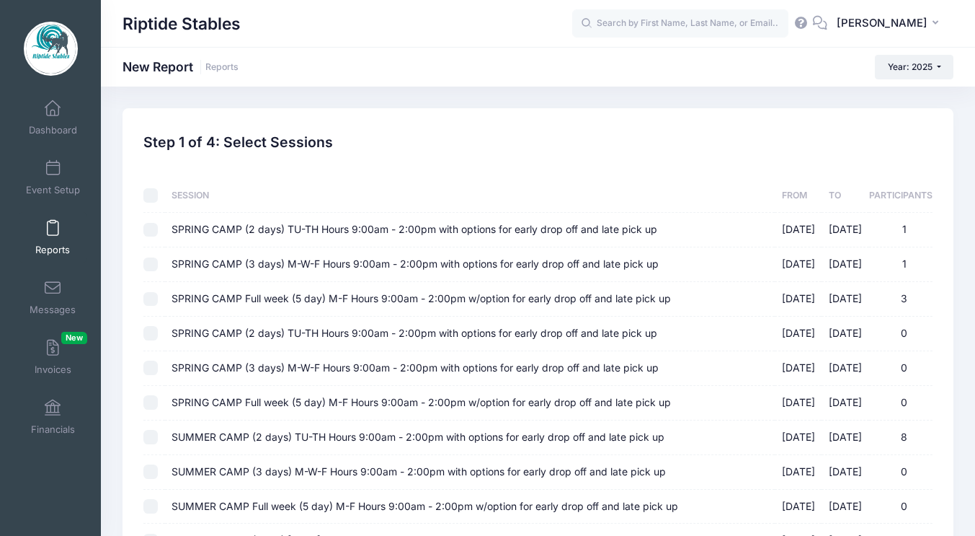
checkbox input "false"
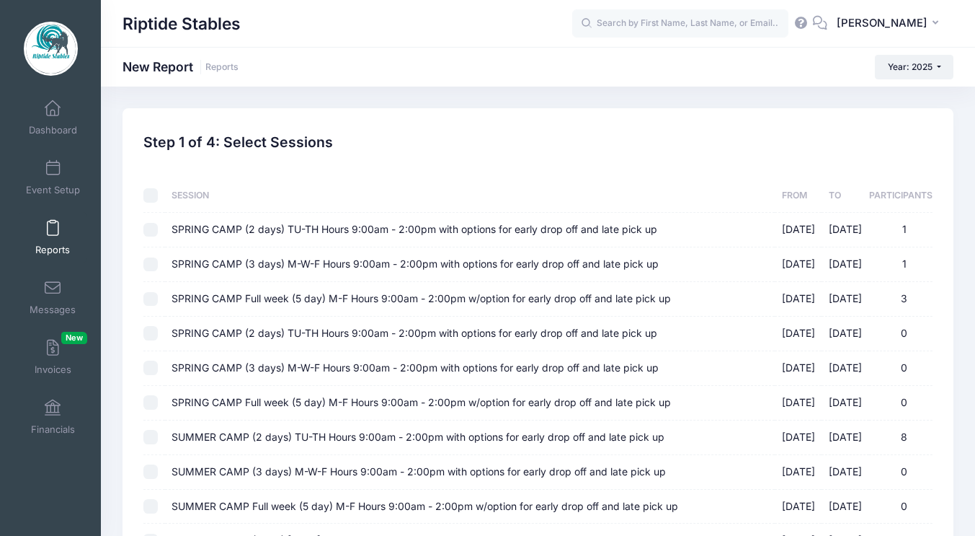
checkbox input "false"
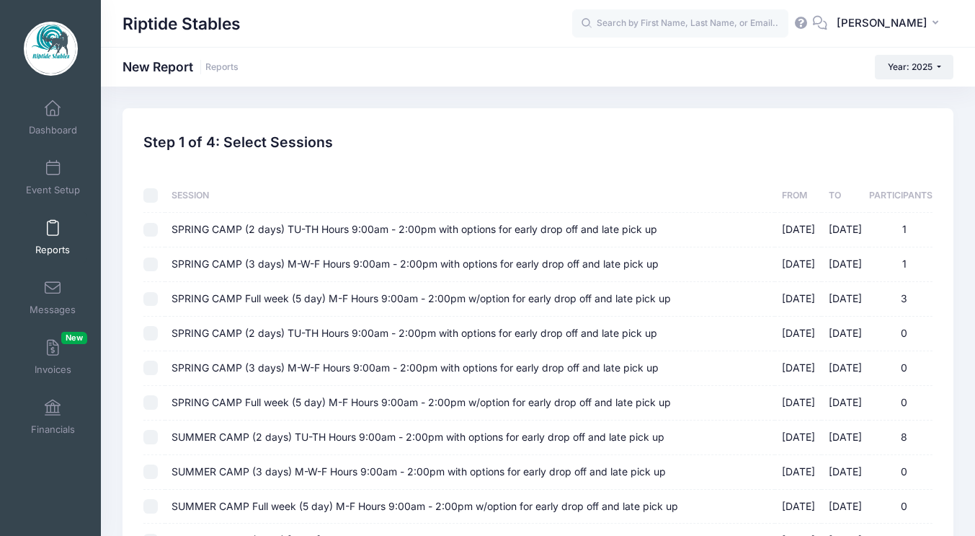
checkbox input "false"
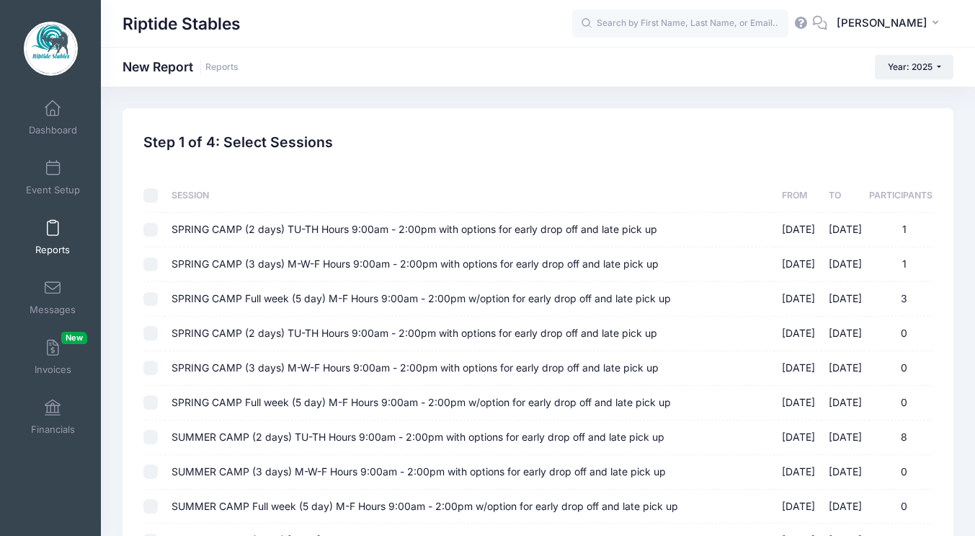
checkbox input "false"
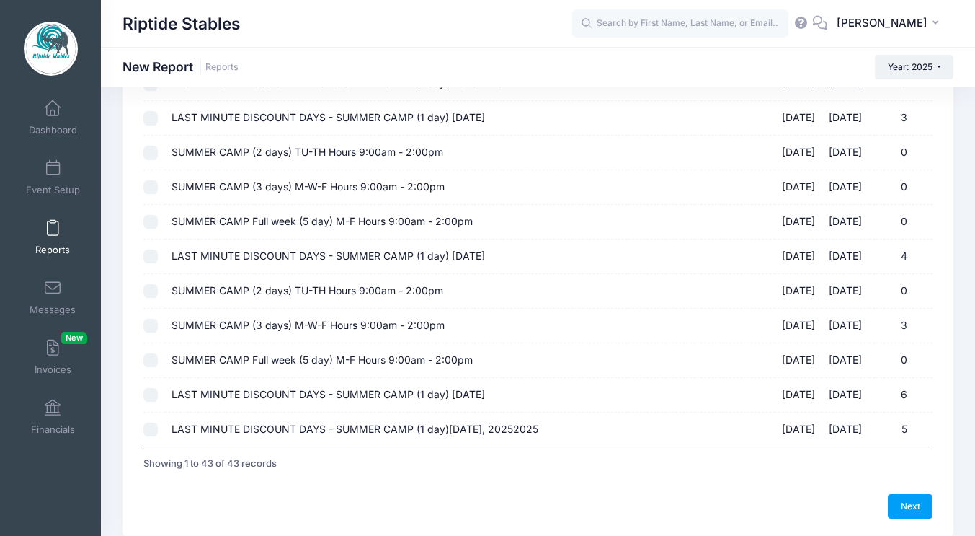
scroll to position [1252, 0]
click at [152, 262] on input "LAST MINUTE DISCOUNT DAYS - SUMMER CAMP (1 day) [DATE] [DATE] - [DATE] 4" at bounding box center [150, 257] width 14 height 14
checkbox input "true"
click at [151, 328] on input "SUMMER CAMP (3 days) M-W-F Hours 9:00am - 2:00pm [DATE] - [DATE] 3" at bounding box center [150, 326] width 14 height 14
checkbox input "true"
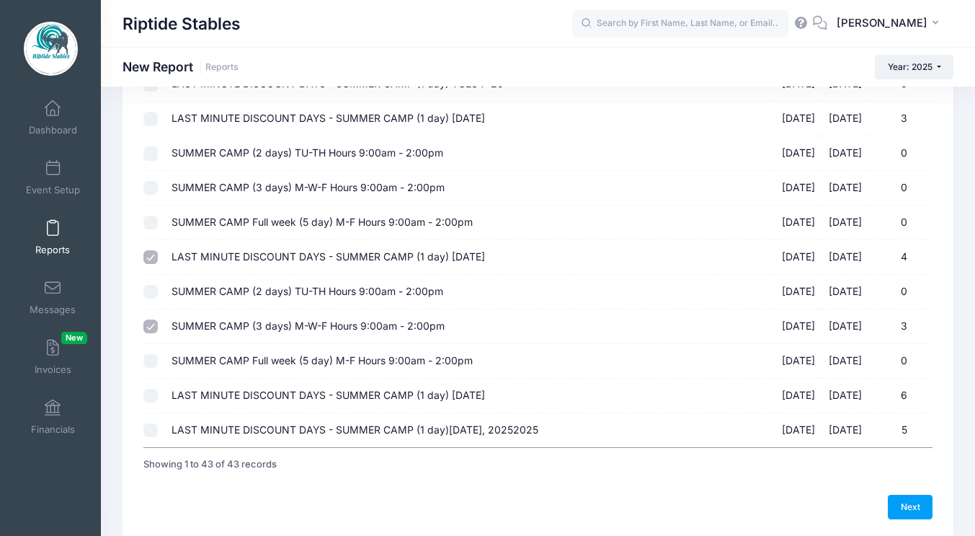
click at [155, 389] on input "LAST MINUTE DISCOUNT DAYS - SUMMER CAMP (1 day) [DATE] [DATE] - [DATE] 6" at bounding box center [150, 396] width 14 height 14
checkbox input "true"
click at [151, 434] on input "LAST MINUTE DISCOUNT DAYS - SUMMER CAMP (1 day)[DATE], 20252025 [DATE] - [DATE]…" at bounding box center [150, 430] width 14 height 14
checkbox input "true"
drag, startPoint x: 923, startPoint y: 509, endPoint x: 610, endPoint y: 192, distance: 445.0
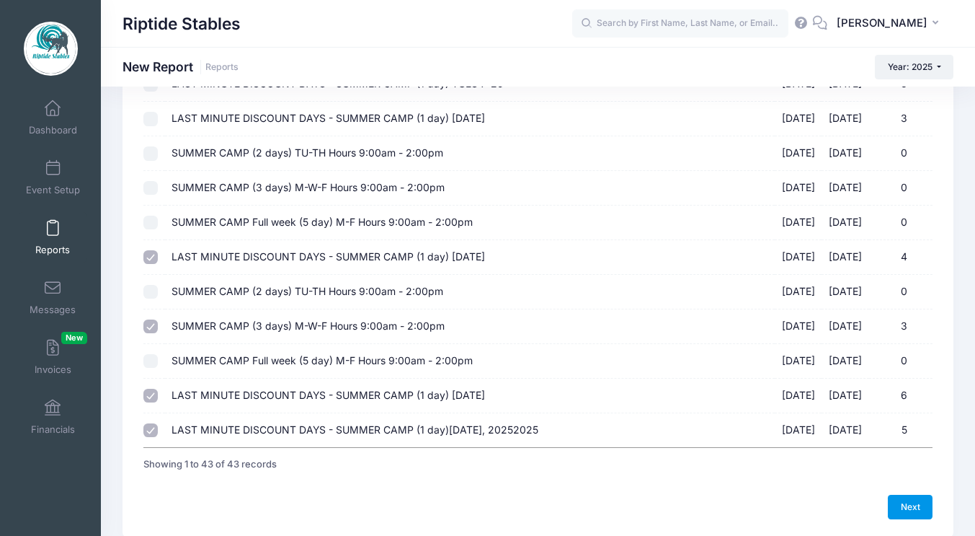
click at [923, 509] on link "Next" at bounding box center [910, 507] width 45 height 25
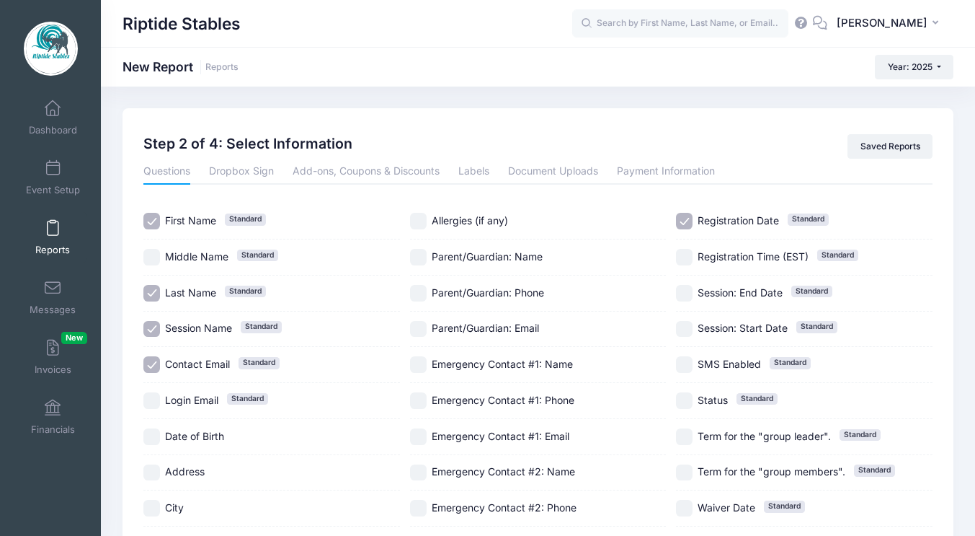
click at [157, 223] on input "First Name Standard" at bounding box center [151, 221] width 17 height 17
checkbox input "false"
click at [156, 288] on input "Last Name Standard" at bounding box center [151, 293] width 17 height 17
checkbox input "false"
click at [149, 327] on input "Session Name Standard" at bounding box center [151, 329] width 17 height 17
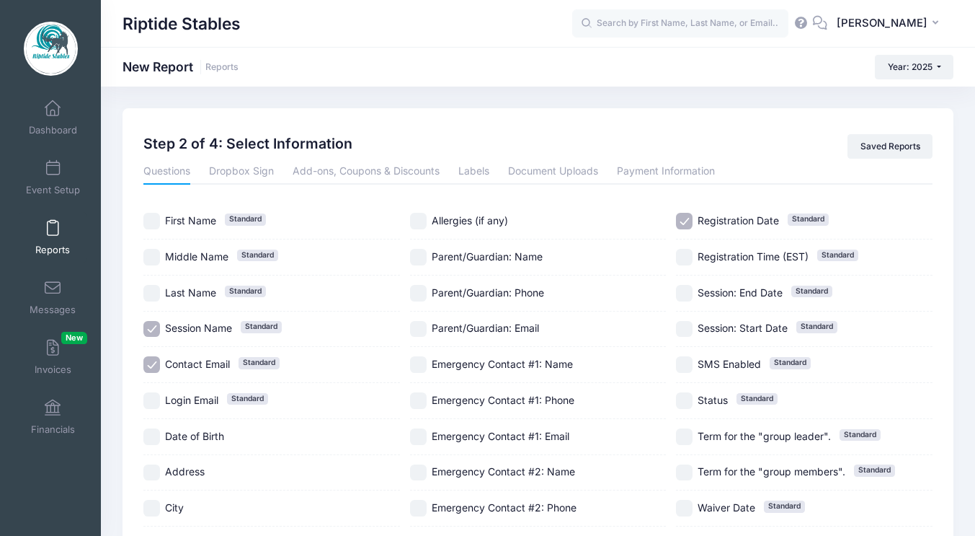
checkbox input "false"
click at [688, 219] on input "Registration Date Standard" at bounding box center [684, 221] width 17 height 17
checkbox input "false"
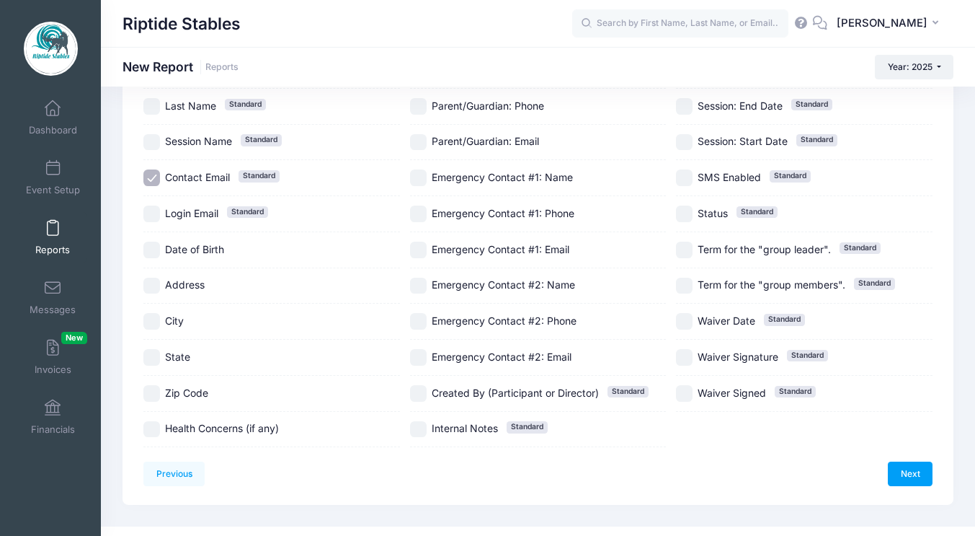
scroll to position [210, 0]
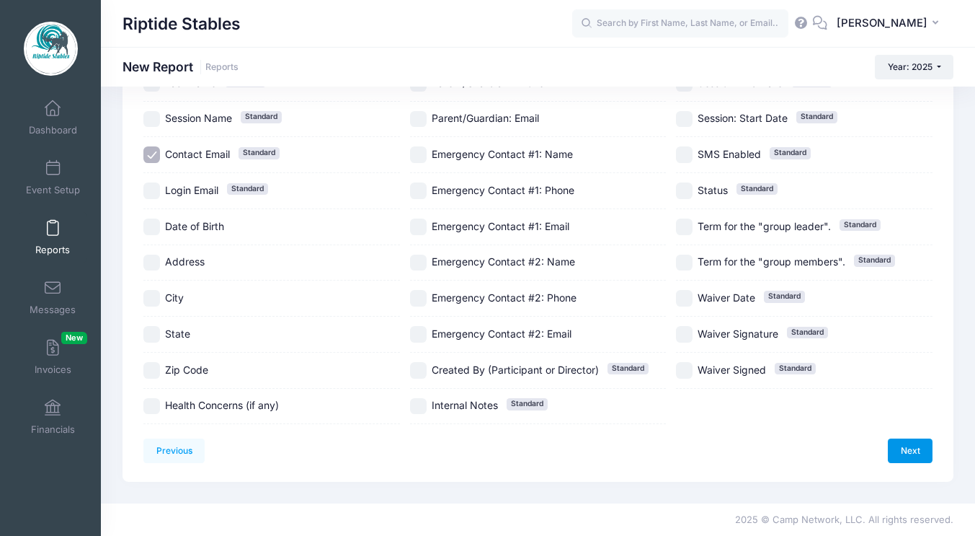
click at [912, 443] on link "Next" at bounding box center [910, 450] width 45 height 25
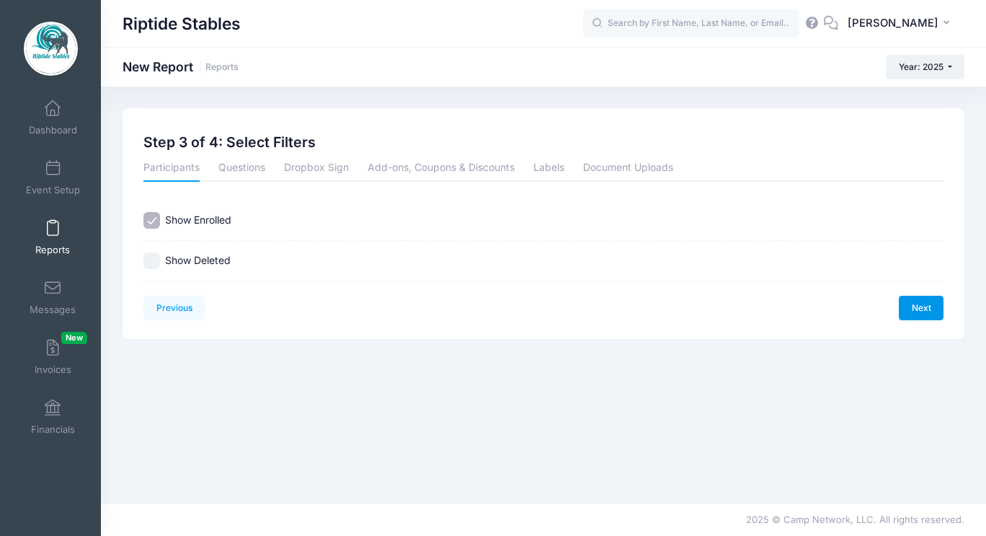
click at [918, 311] on link "Next" at bounding box center [921, 308] width 45 height 25
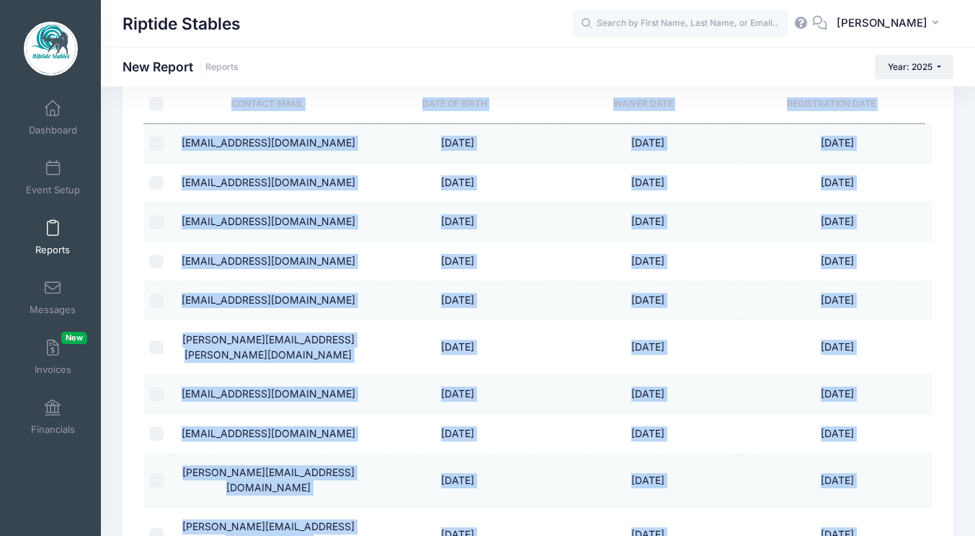
scroll to position [66, 0]
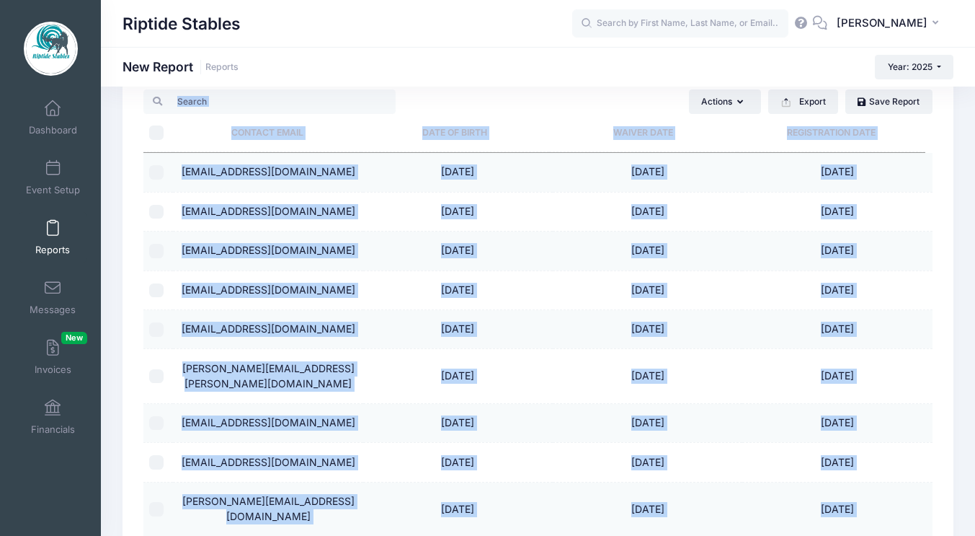
drag, startPoint x: 317, startPoint y: 371, endPoint x: 200, endPoint y: 104, distance: 291.5
click at [200, 104] on div "Actions Send Email Send Payment Reminder Send Document Upload Reminder Request …" at bounding box center [537, 364] width 789 height 551
click at [249, 191] on td "[EMAIL_ADDRESS][DOMAIN_NAME]" at bounding box center [268, 172] width 190 height 39
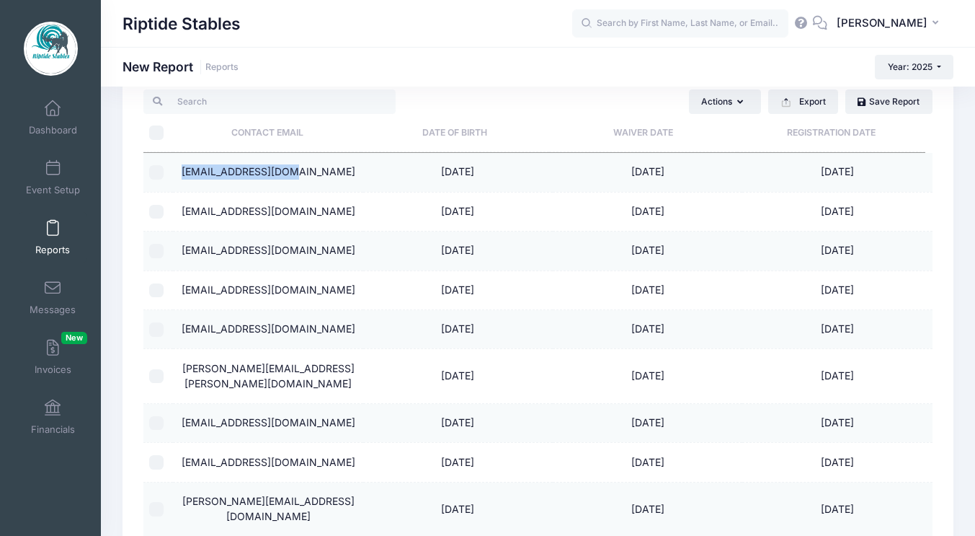
drag, startPoint x: 319, startPoint y: 168, endPoint x: 204, endPoint y: 167, distance: 115.4
click at [204, 167] on td "[EMAIL_ADDRESS][DOMAIN_NAME]" at bounding box center [268, 172] width 190 height 39
copy td "[EMAIL_ADDRESS][DOMAIN_NAME]"
click at [204, 167] on td "[EMAIL_ADDRESS][DOMAIN_NAME]" at bounding box center [268, 172] width 190 height 39
drag, startPoint x: 329, startPoint y: 249, endPoint x: 202, endPoint y: 252, distance: 127.6
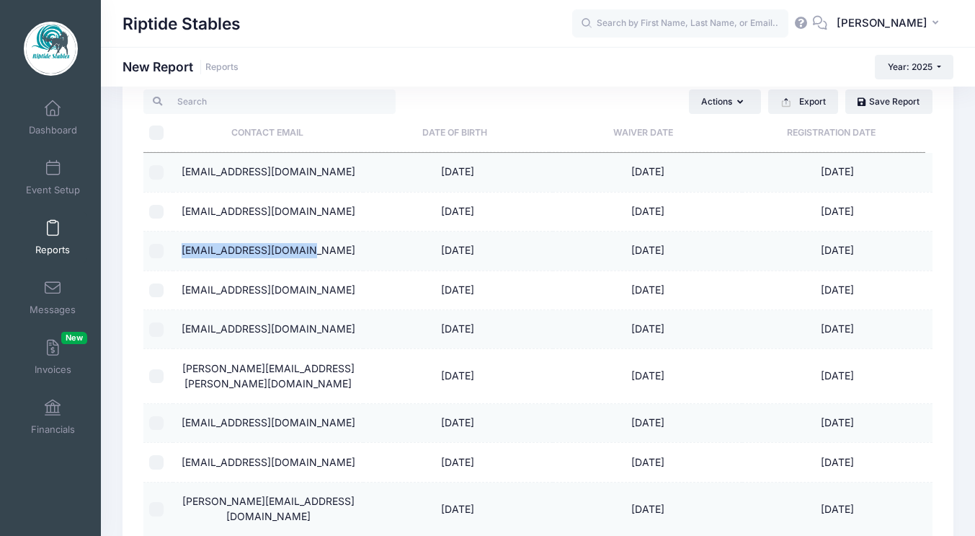
click at [202, 252] on td "[EMAIL_ADDRESS][DOMAIN_NAME]" at bounding box center [268, 250] width 190 height 39
copy td "[EMAIL_ADDRESS][DOMAIN_NAME]"
drag, startPoint x: 333, startPoint y: 326, endPoint x: 200, endPoint y: 328, distance: 132.7
click at [200, 328] on td "[EMAIL_ADDRESS][DOMAIN_NAME]" at bounding box center [268, 329] width 190 height 39
copy td "[EMAIL_ADDRESS][DOMAIN_NAME]"
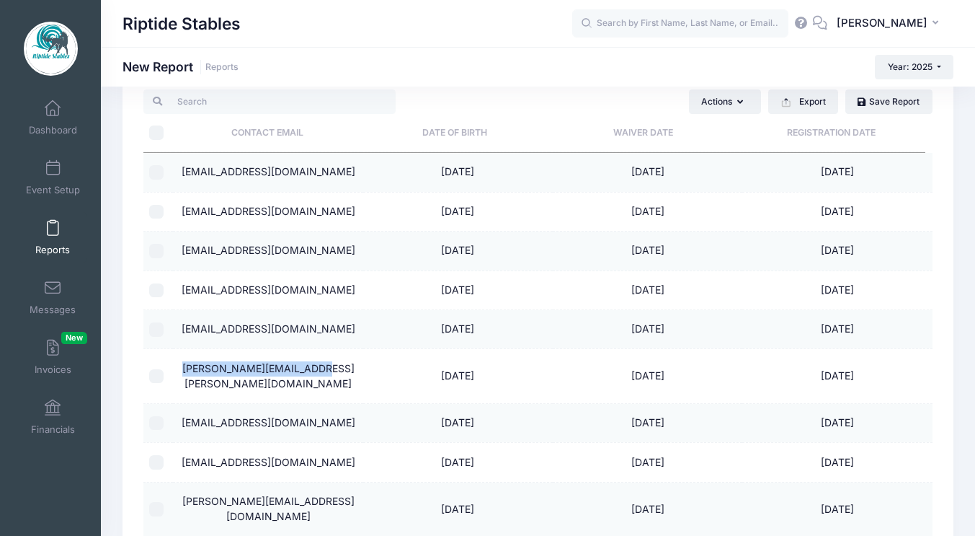
drag, startPoint x: 336, startPoint y: 368, endPoint x: 198, endPoint y: 373, distance: 138.5
click at [198, 373] on td "[PERSON_NAME][EMAIL_ADDRESS][PERSON_NAME][DOMAIN_NAME]" at bounding box center [268, 376] width 190 height 54
copy td "[PERSON_NAME][EMAIL_ADDRESS][PERSON_NAME][DOMAIN_NAME]"
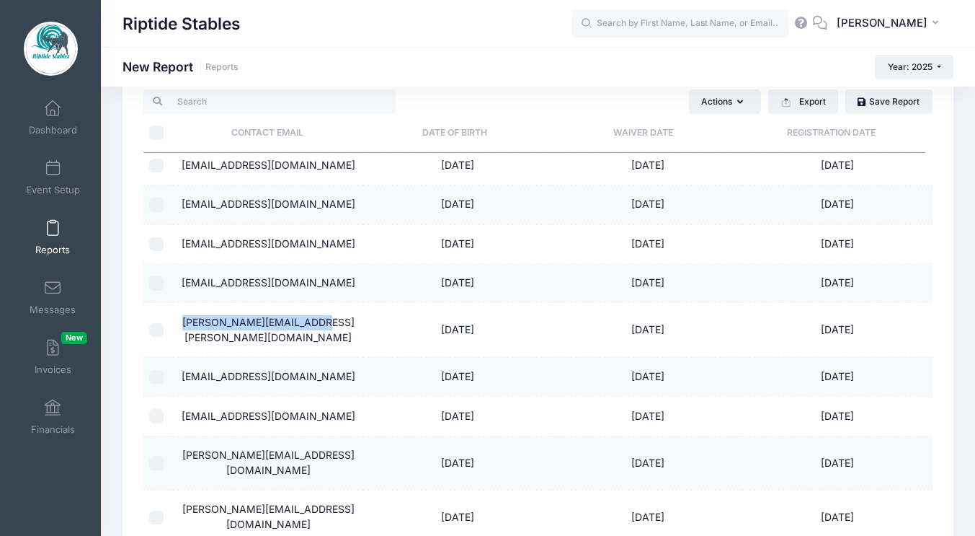
scroll to position [121, 0]
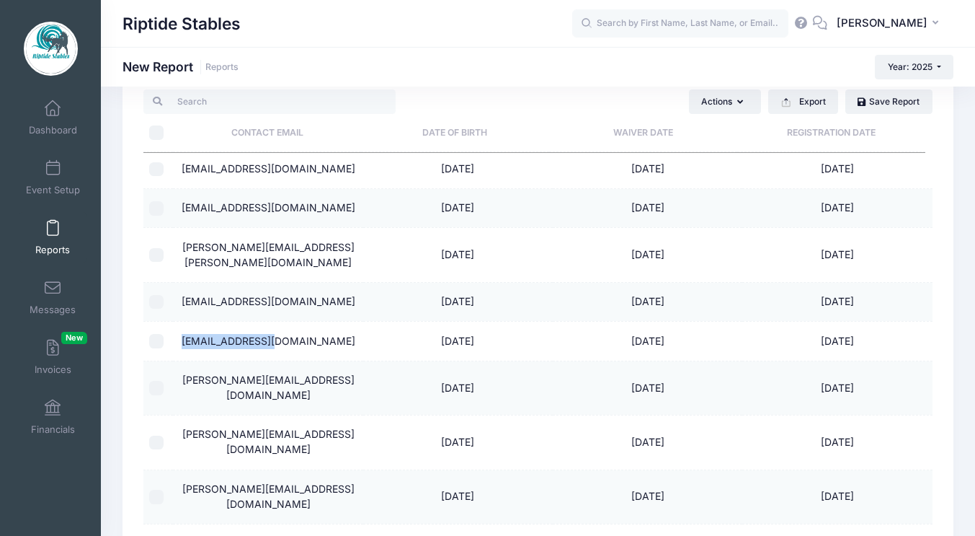
drag, startPoint x: 316, startPoint y: 323, endPoint x: 219, endPoint y: 327, distance: 96.7
click at [219, 327] on td "[EMAIL_ADDRESS][DOMAIN_NAME]" at bounding box center [268, 341] width 190 height 39
copy td "[EMAIL_ADDRESS][DOMAIN_NAME]"
drag, startPoint x: 322, startPoint y: 366, endPoint x: 205, endPoint y: 366, distance: 117.5
click at [205, 366] on td "[PERSON_NAME][EMAIL_ADDRESS][DOMAIN_NAME]" at bounding box center [268, 388] width 190 height 54
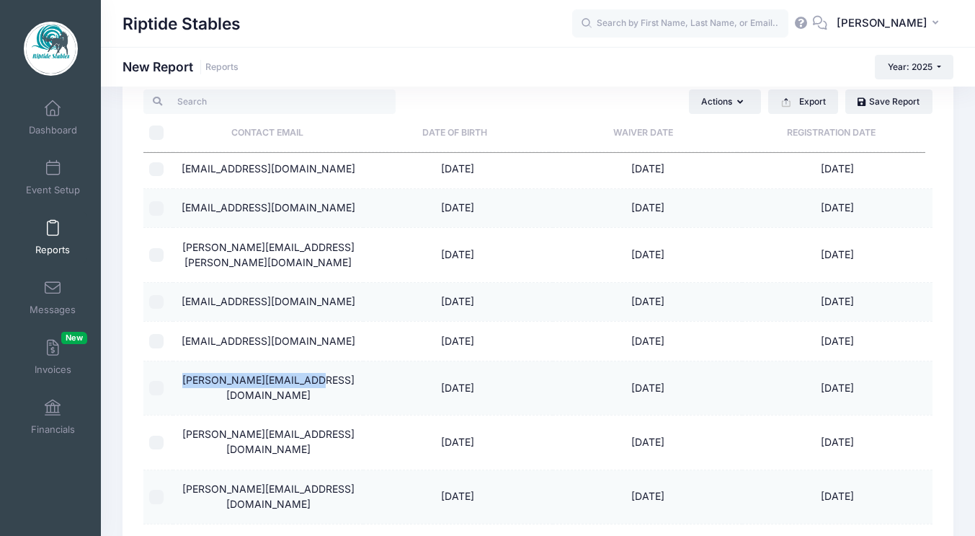
copy td "[PERSON_NAME][EMAIL_ADDRESS][DOMAIN_NAME]"
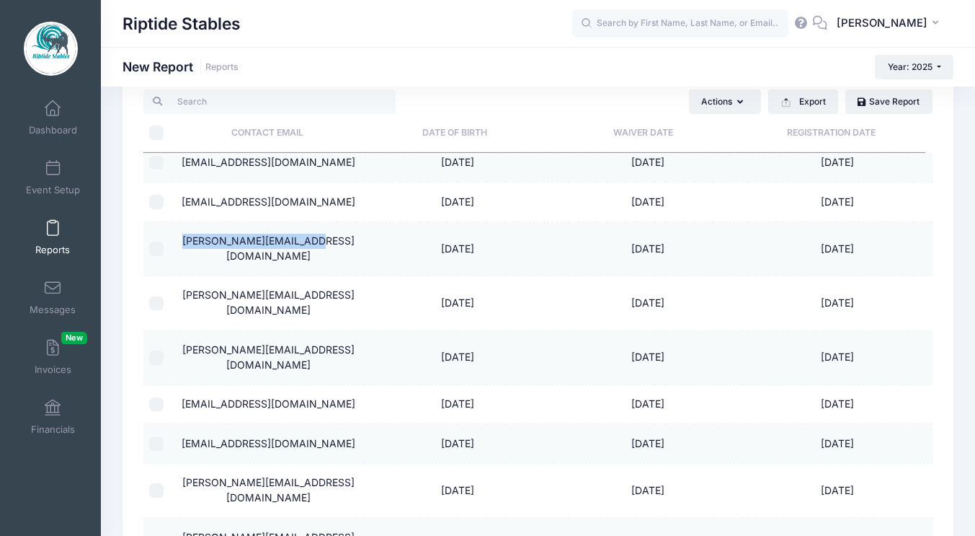
scroll to position [262, 0]
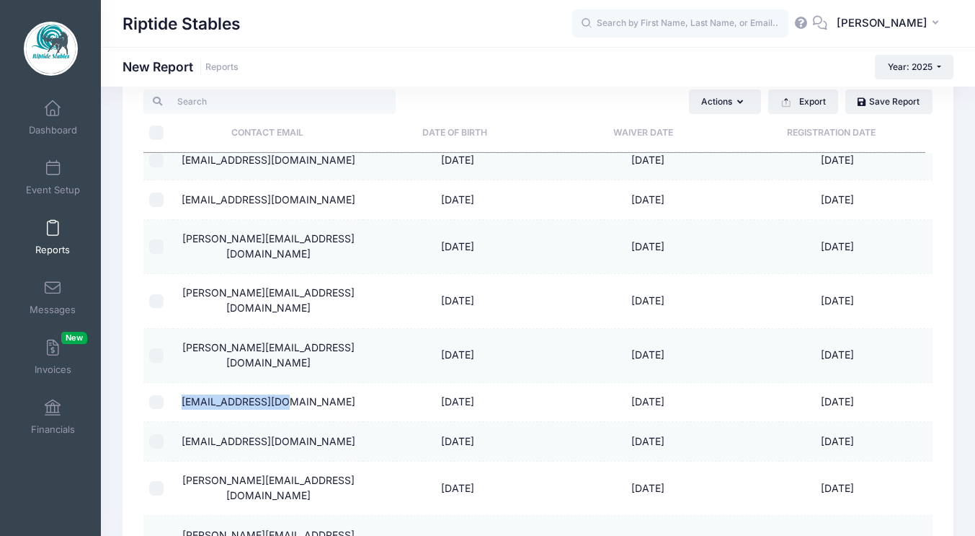
drag, startPoint x: 316, startPoint y: 342, endPoint x: 213, endPoint y: 334, distance: 103.4
click at [213, 383] on td "[EMAIL_ADDRESS][DOMAIN_NAME]" at bounding box center [268, 402] width 190 height 39
copy td "[EMAIL_ADDRESS][DOMAIN_NAME]"
